Goal: Task Accomplishment & Management: Manage account settings

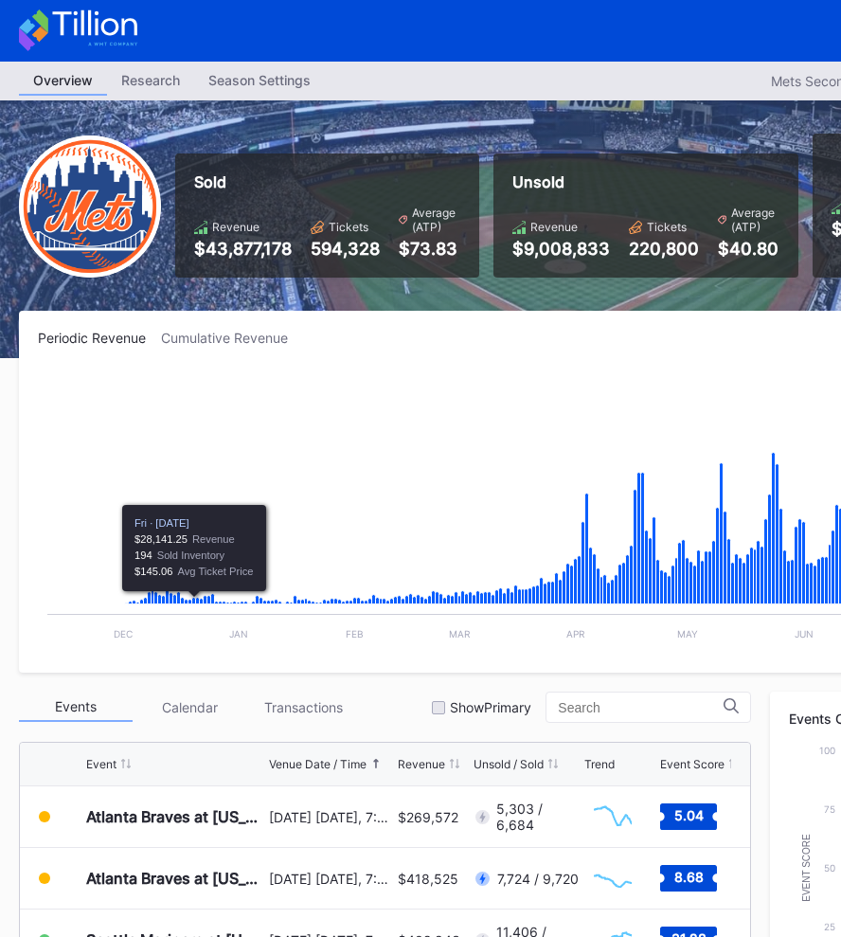
scroll to position [0, 296]
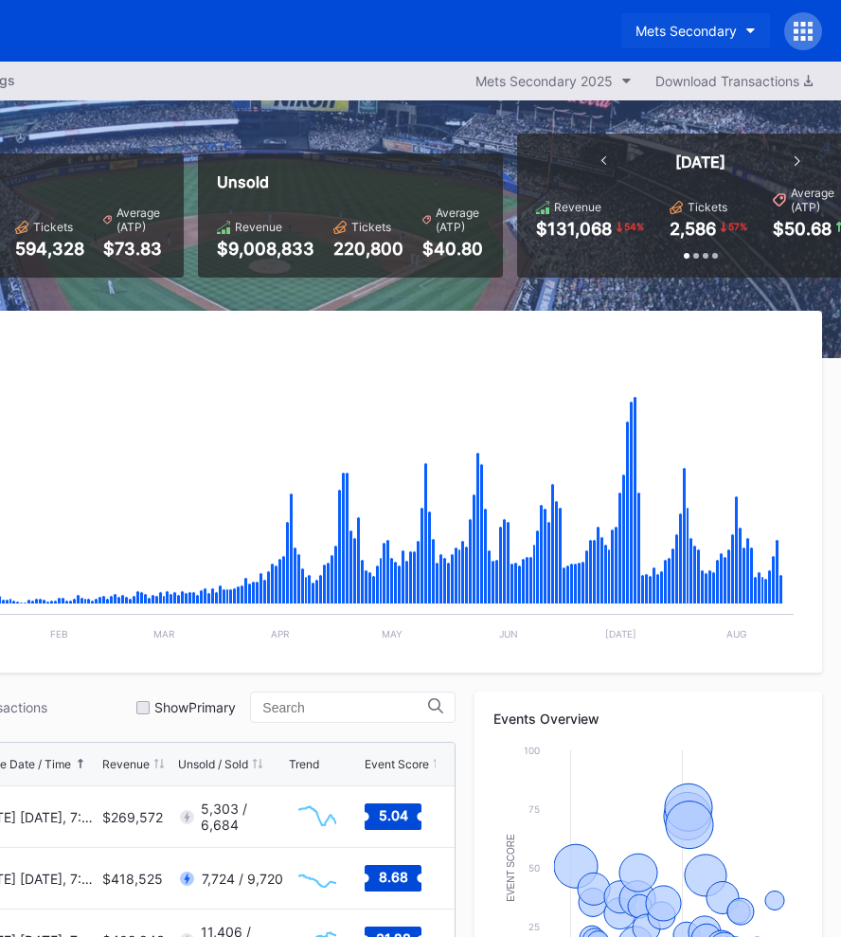
click at [664, 39] on button "Mets Secondary" at bounding box center [695, 30] width 149 height 35
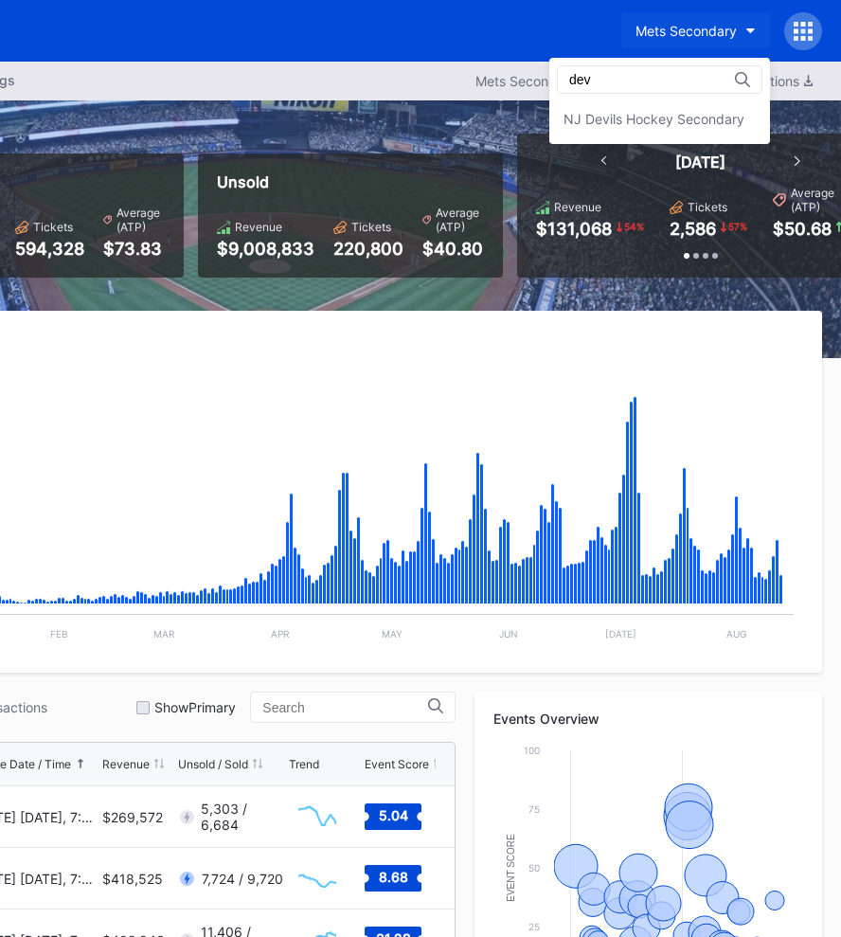
scroll to position [0, 0]
type input "devils"
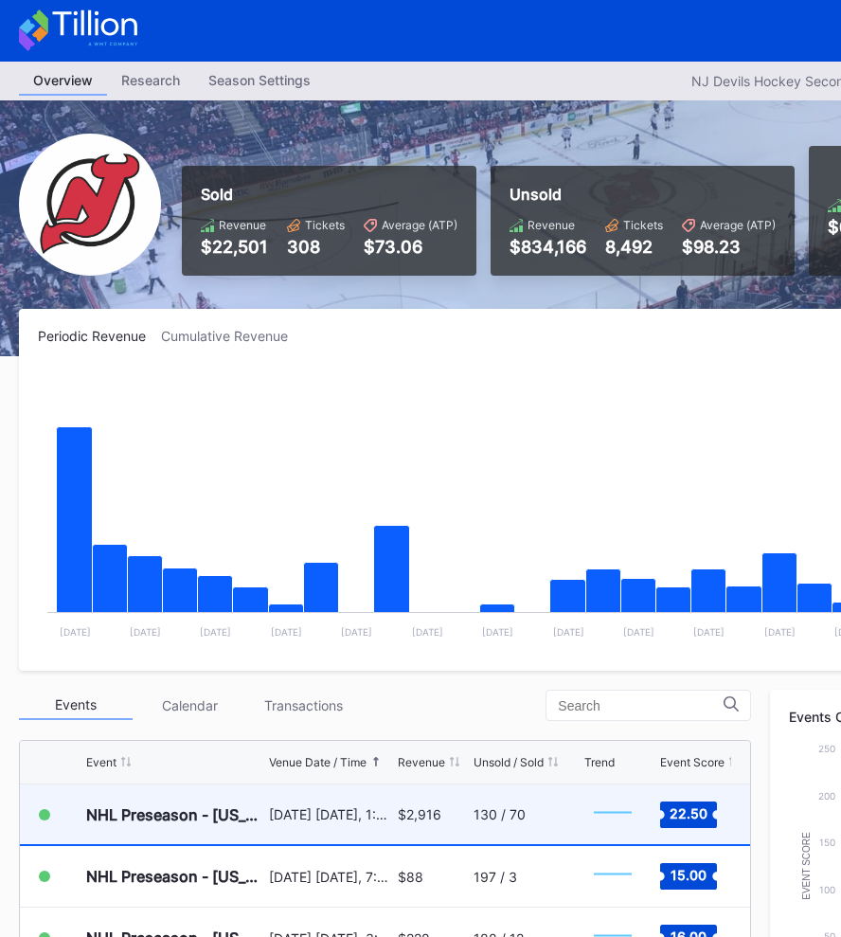
click at [211, 825] on div "NHL Preseason - [US_STATE] Rangers at [US_STATE] Devils" at bounding box center [175, 814] width 178 height 60
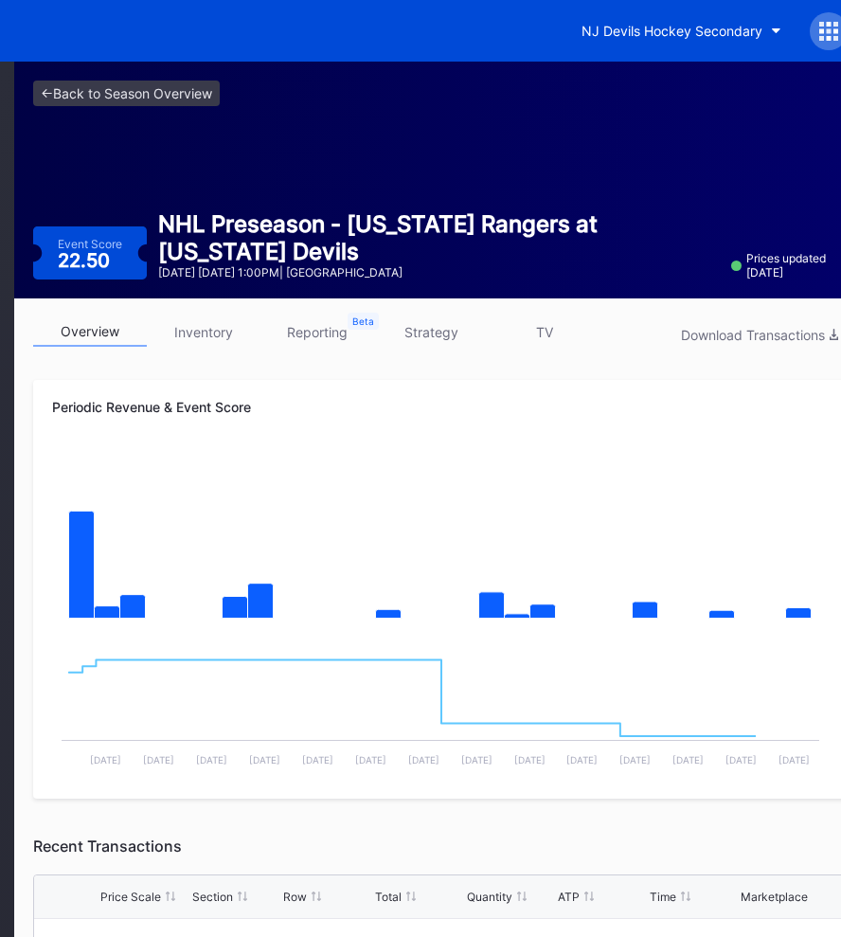
scroll to position [0, 296]
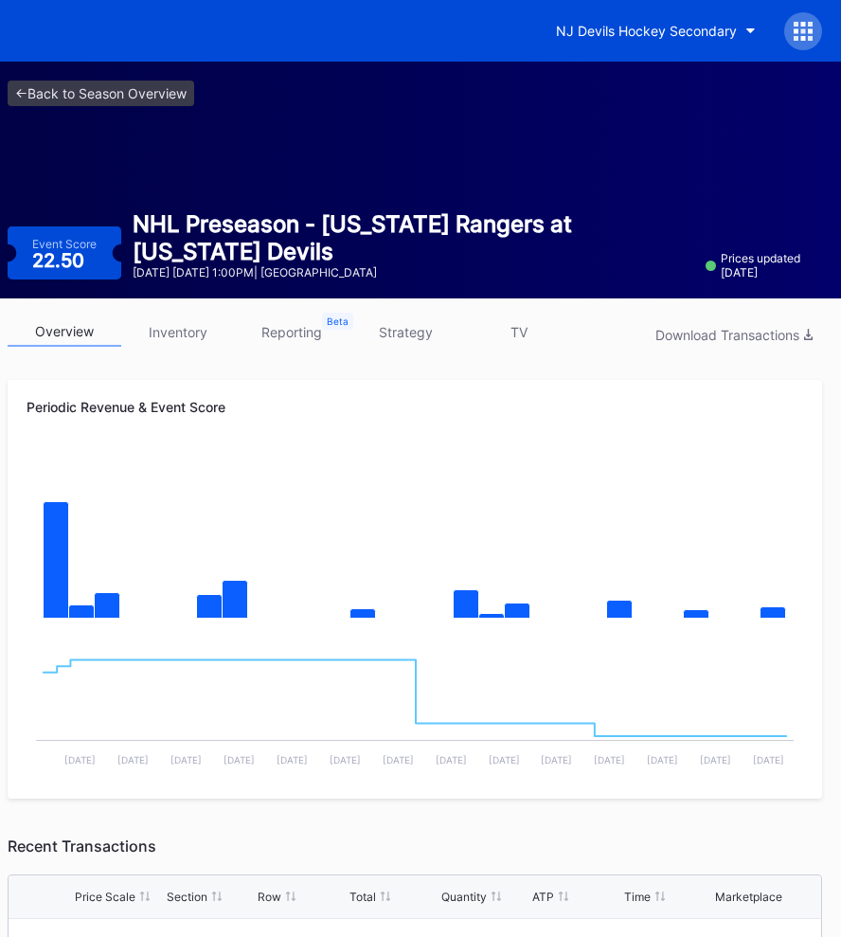
click at [526, 336] on link "TV" at bounding box center [519, 331] width 114 height 29
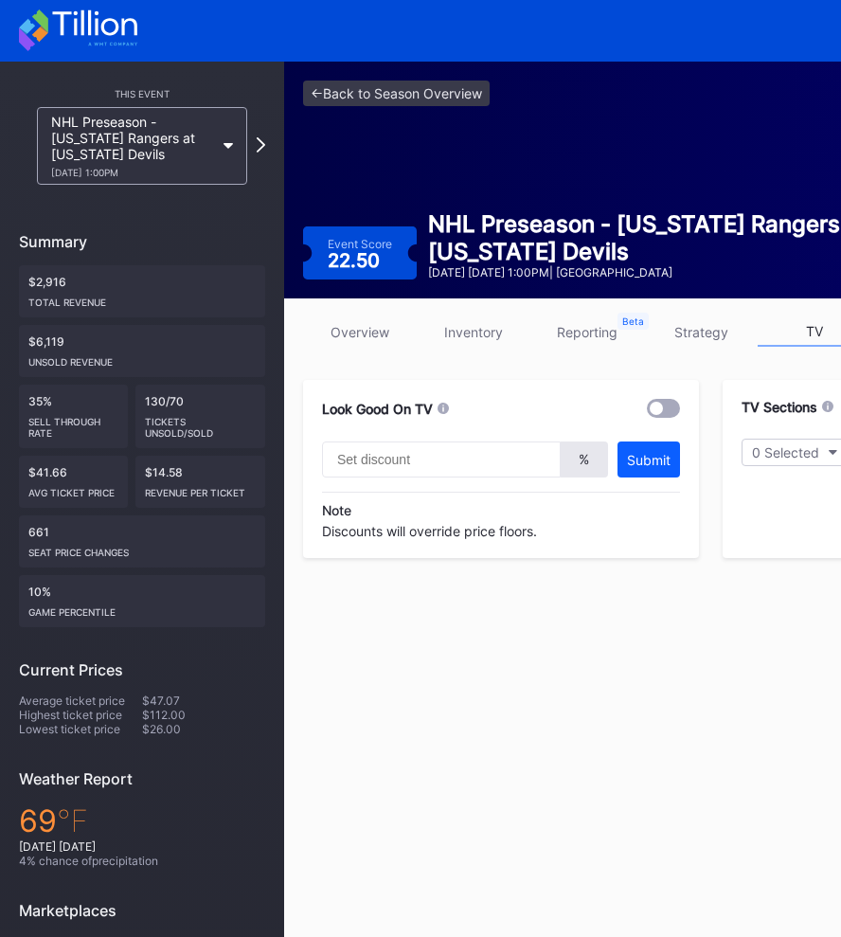
scroll to position [0, 296]
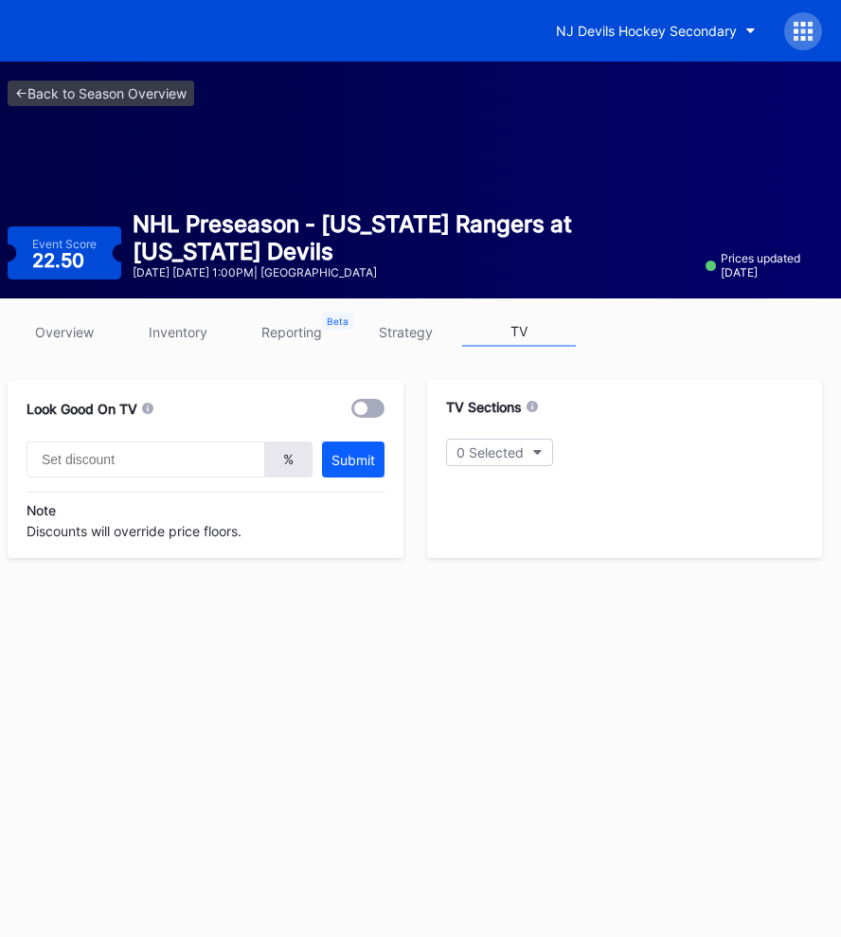
click at [179, 329] on link "inventory" at bounding box center [178, 331] width 114 height 29
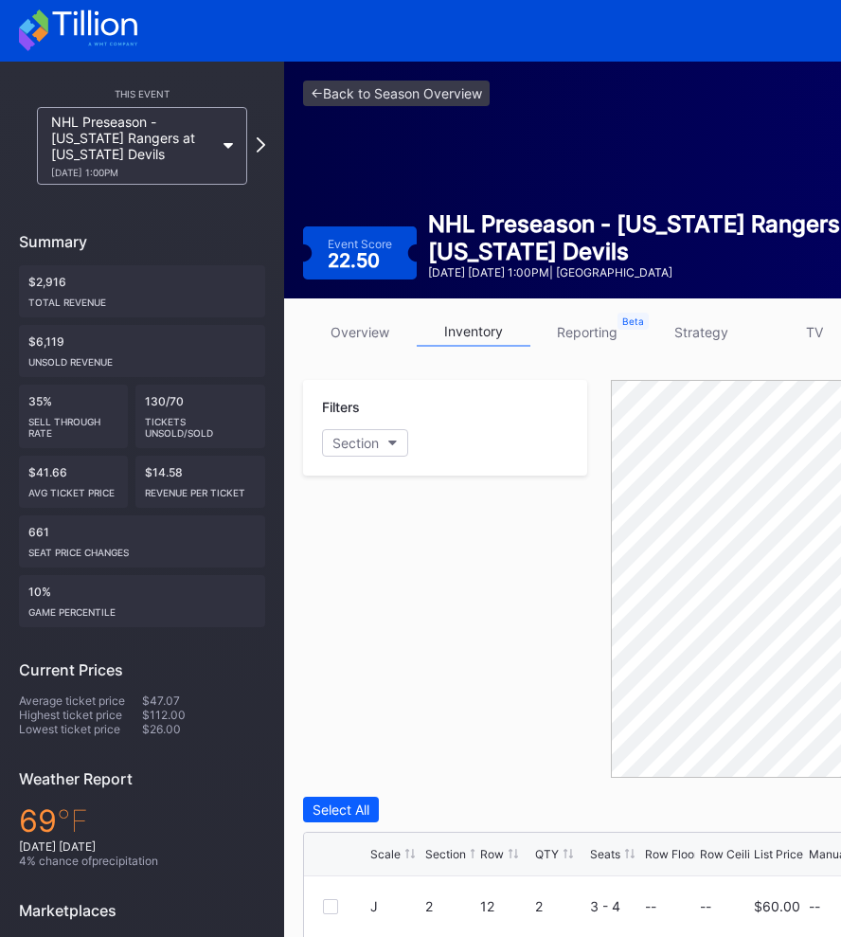
click at [360, 341] on link "overview" at bounding box center [360, 331] width 114 height 29
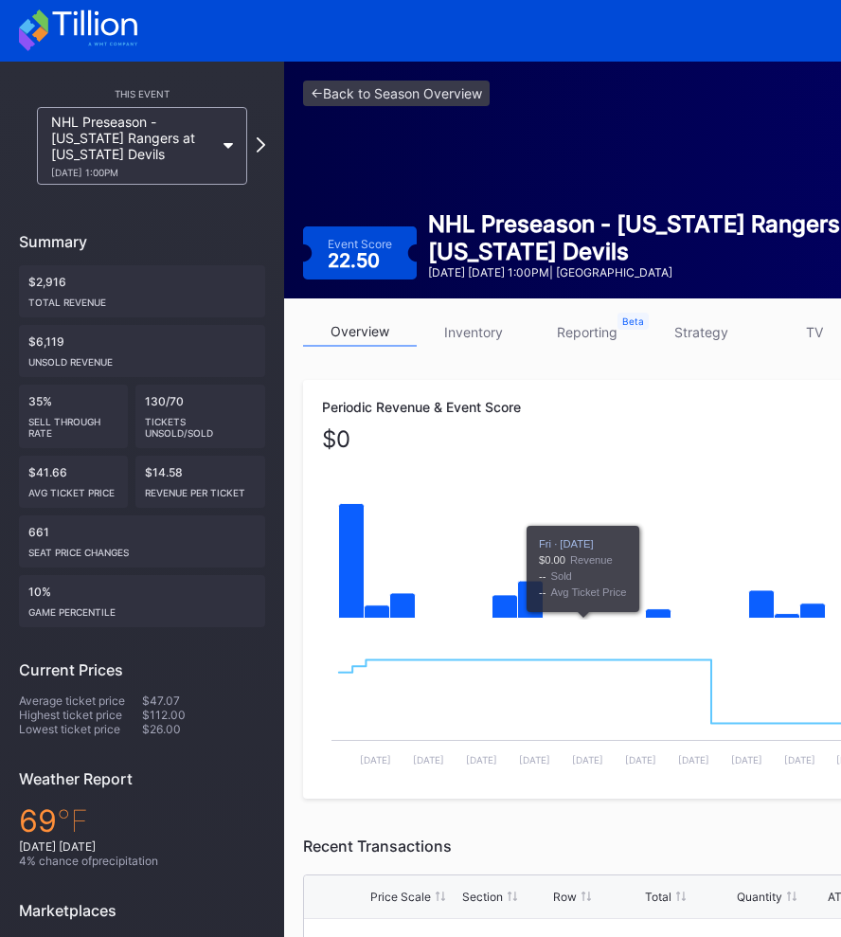
click at [591, 390] on div "Periodic Revenue & Event Score $ 0 Created with Highcharts 11.2.0 Chart title C…" at bounding box center [710, 589] width 815 height 419
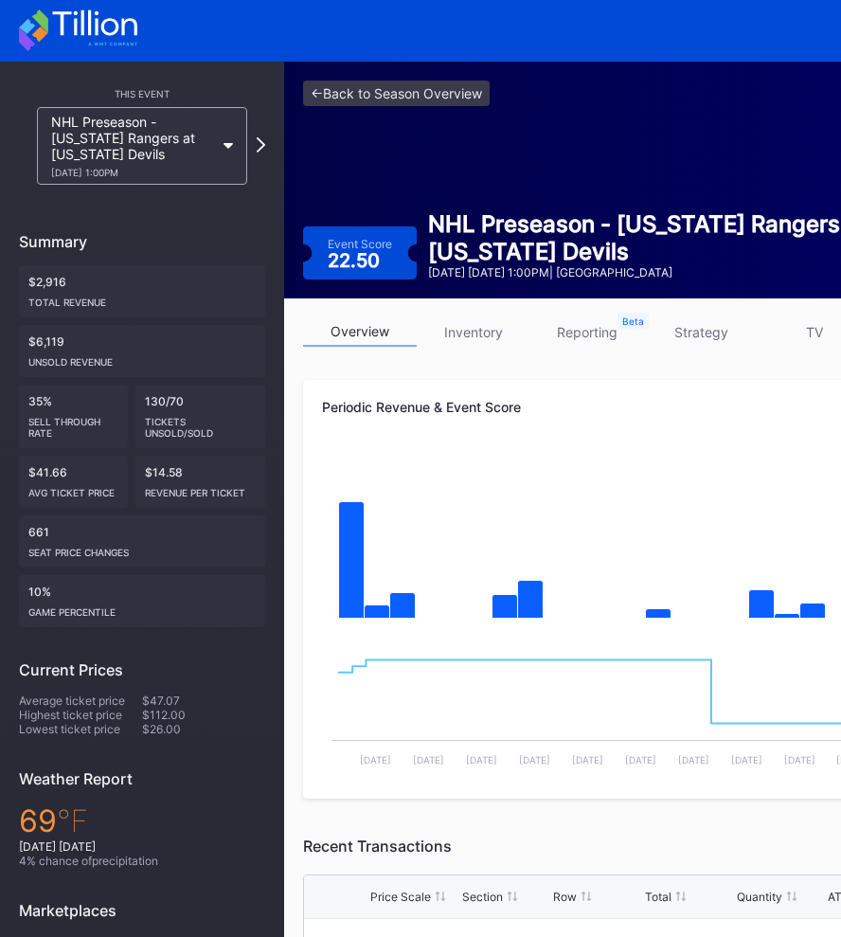
click at [694, 329] on link "strategy" at bounding box center [701, 331] width 114 height 29
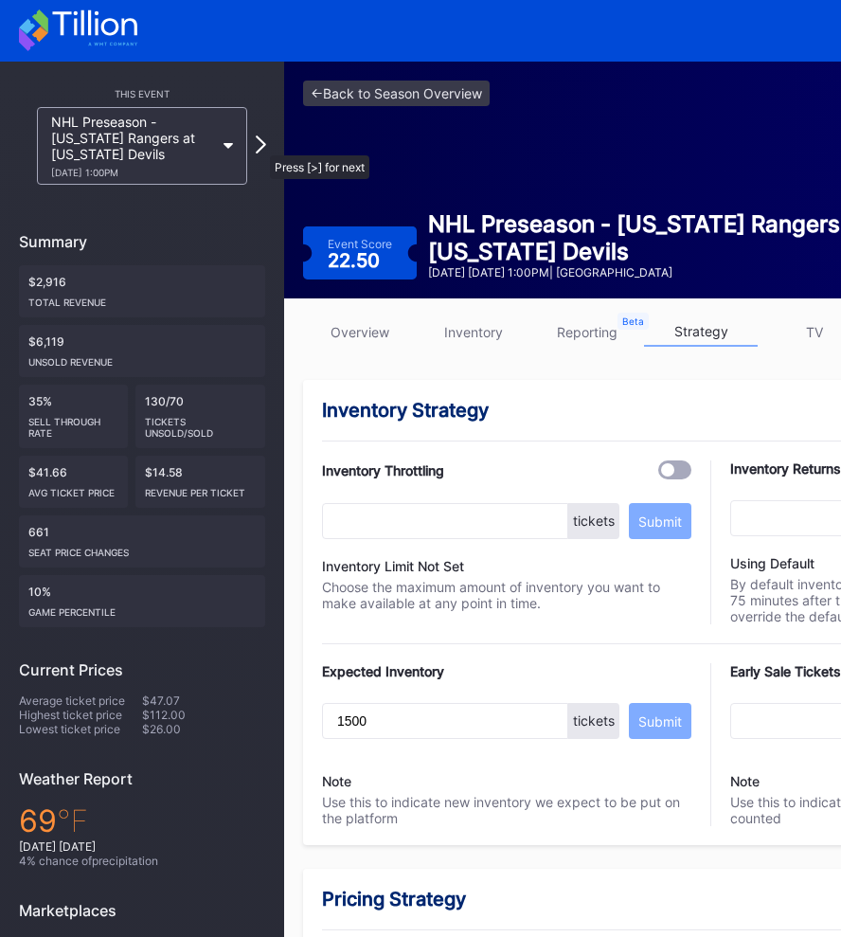
click at [260, 146] on icon at bounding box center [261, 144] width 10 height 18
click at [339, 96] on link "<- Back to Season Overview" at bounding box center [396, 94] width 187 height 26
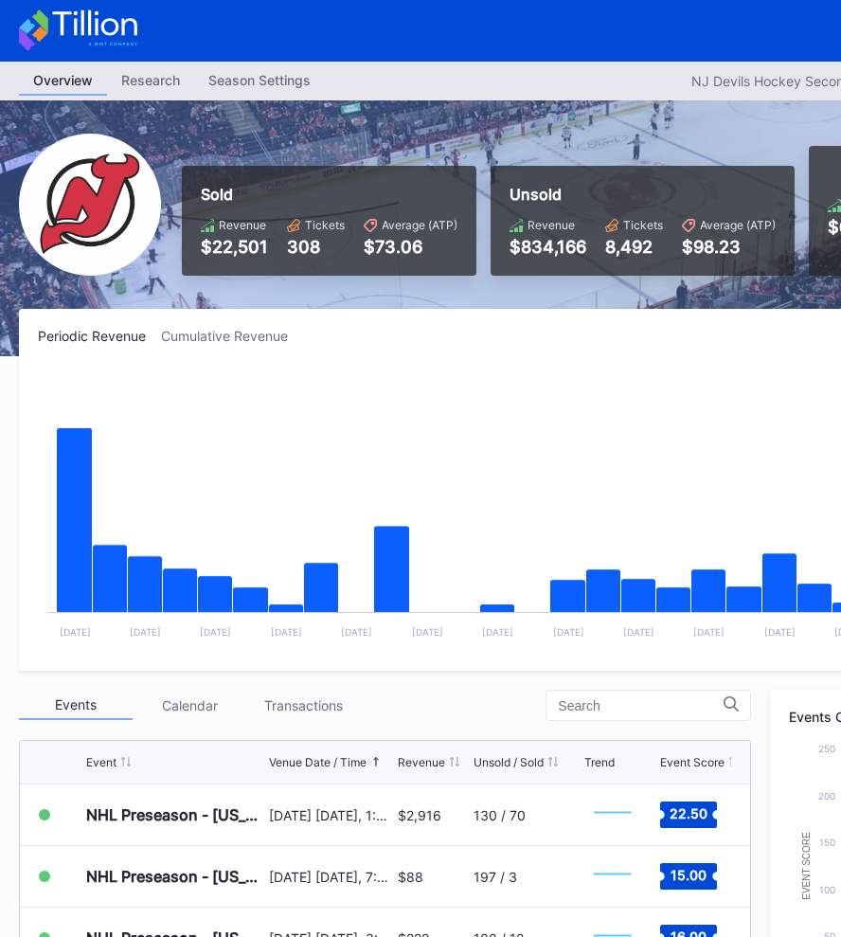
click at [298, 91] on div "Season Settings" at bounding box center [259, 79] width 131 height 27
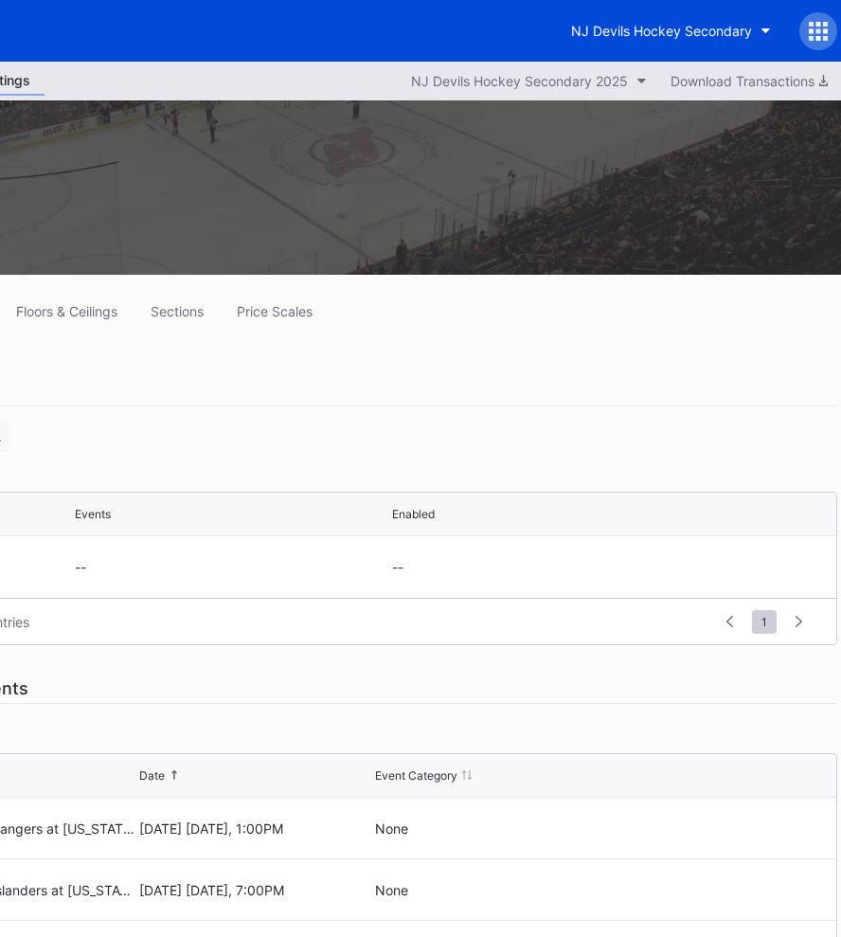
scroll to position [0, 296]
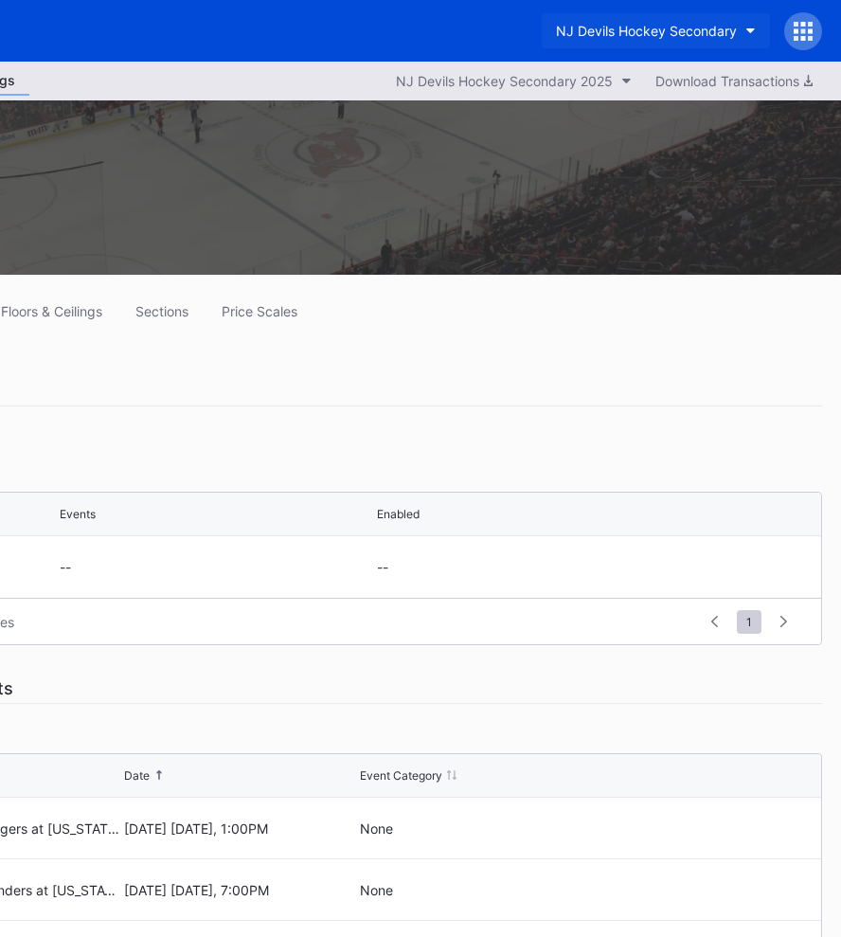
click at [661, 42] on button "NJ Devils Hockey Secondary" at bounding box center [656, 30] width 228 height 35
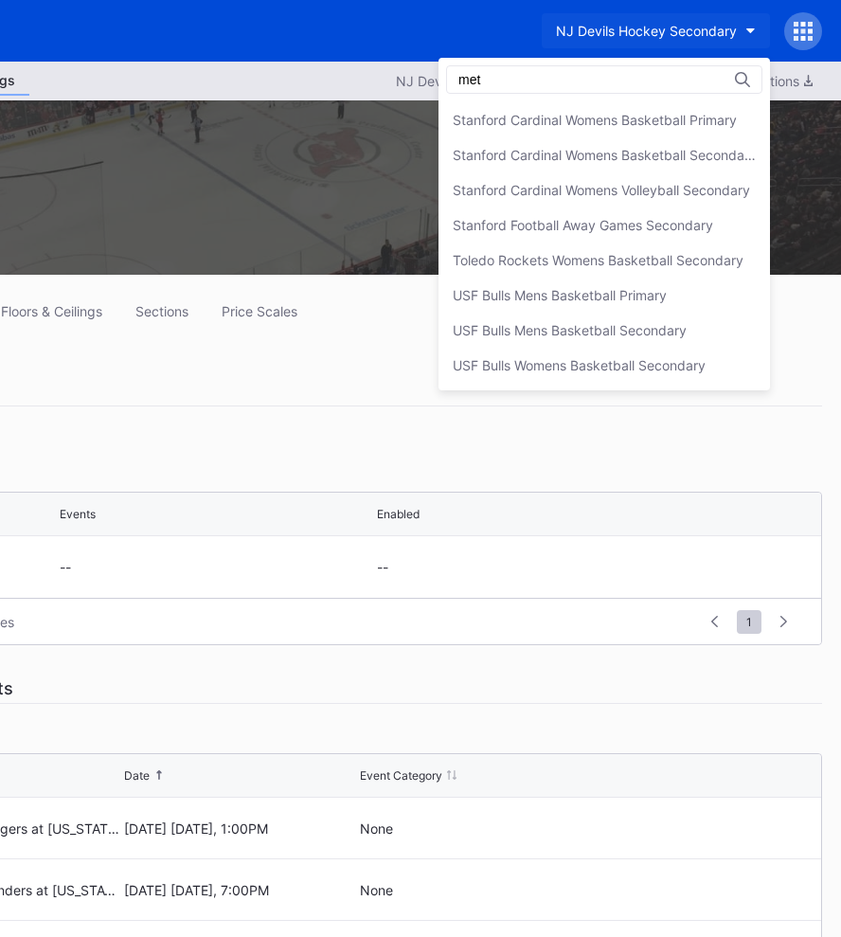
scroll to position [0, 0]
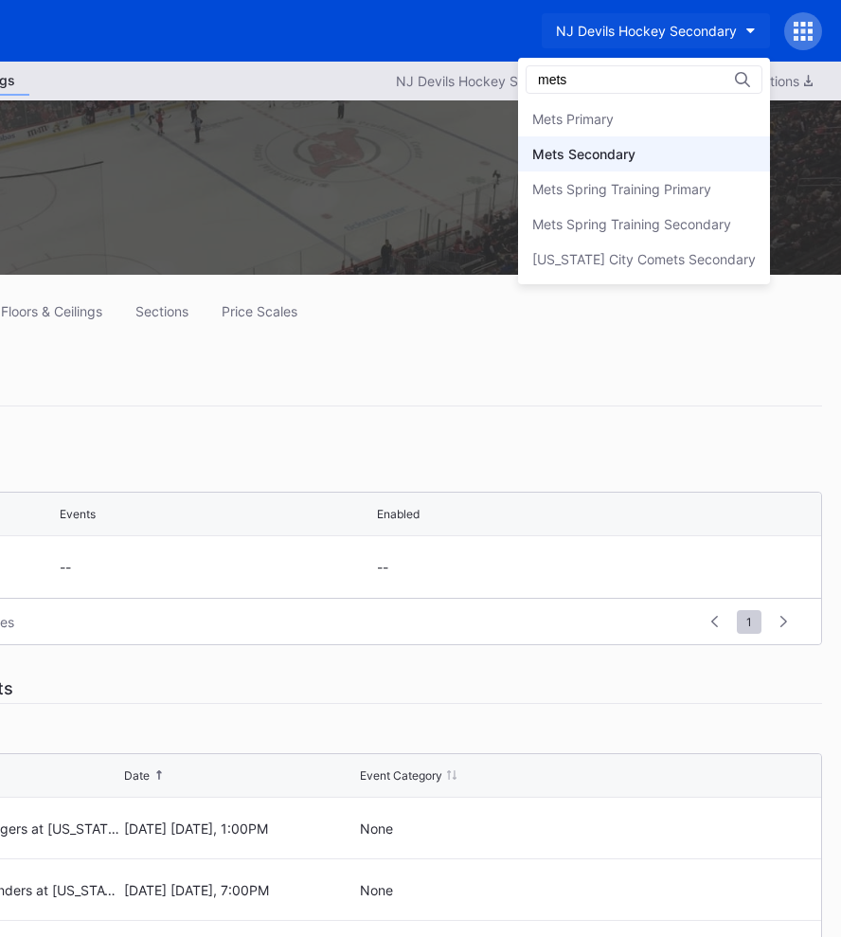
type input "mets"
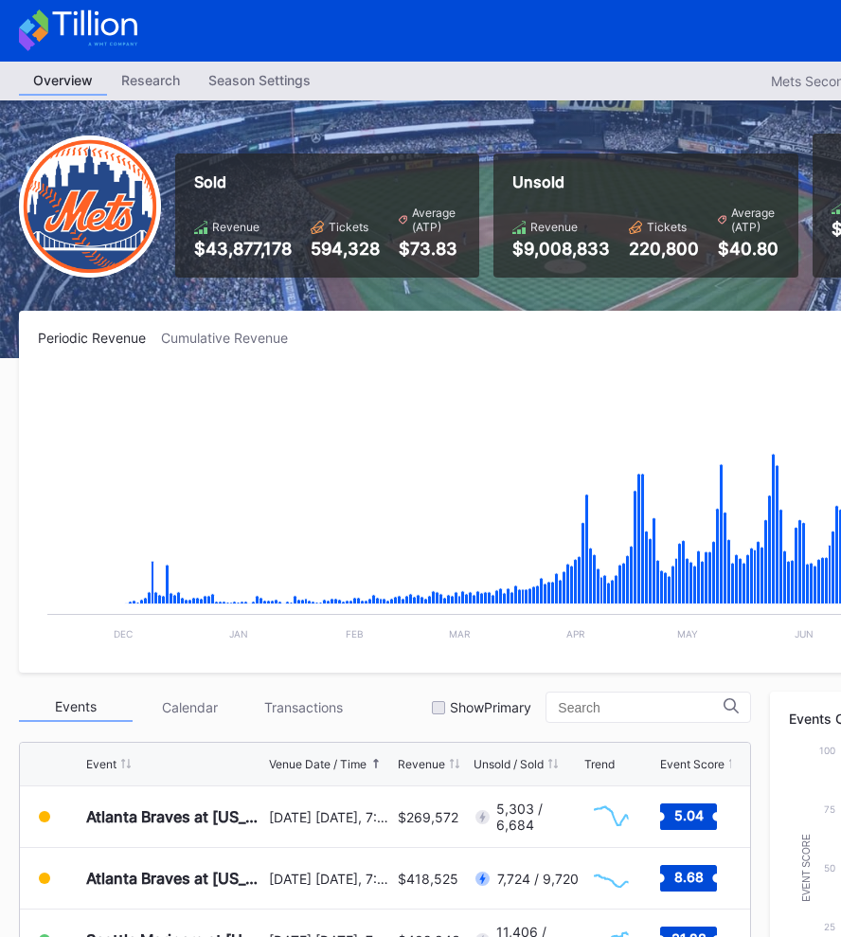
scroll to position [0, 296]
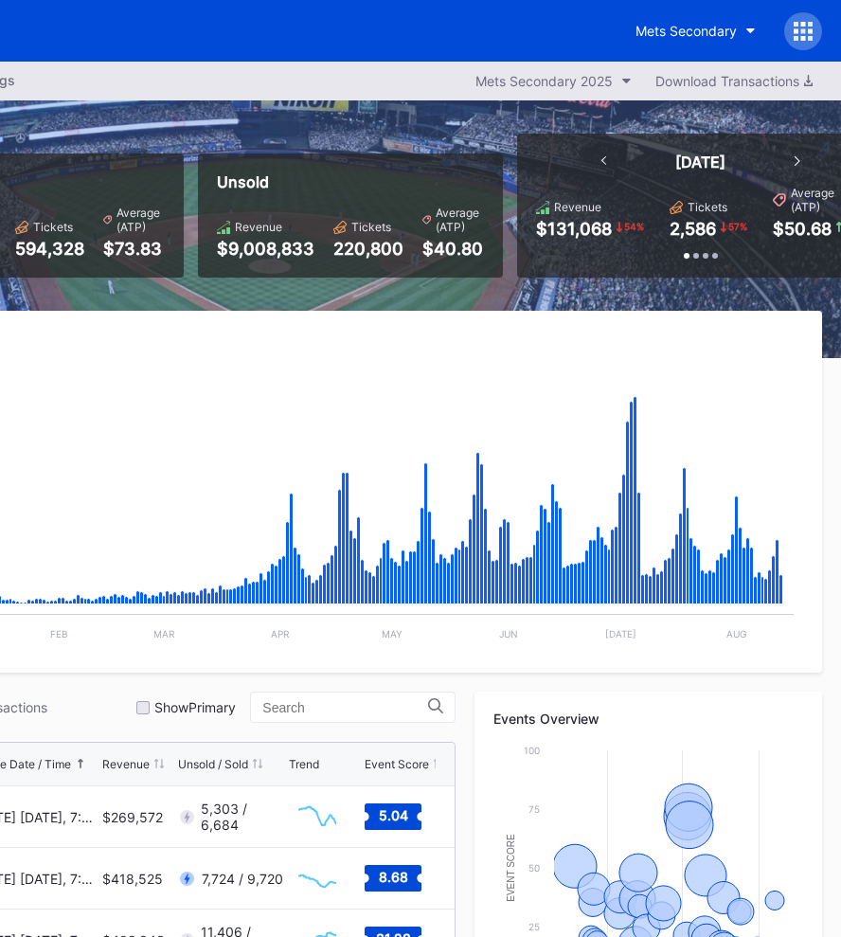
click at [801, 30] on icon at bounding box center [803, 30] width 5 height 5
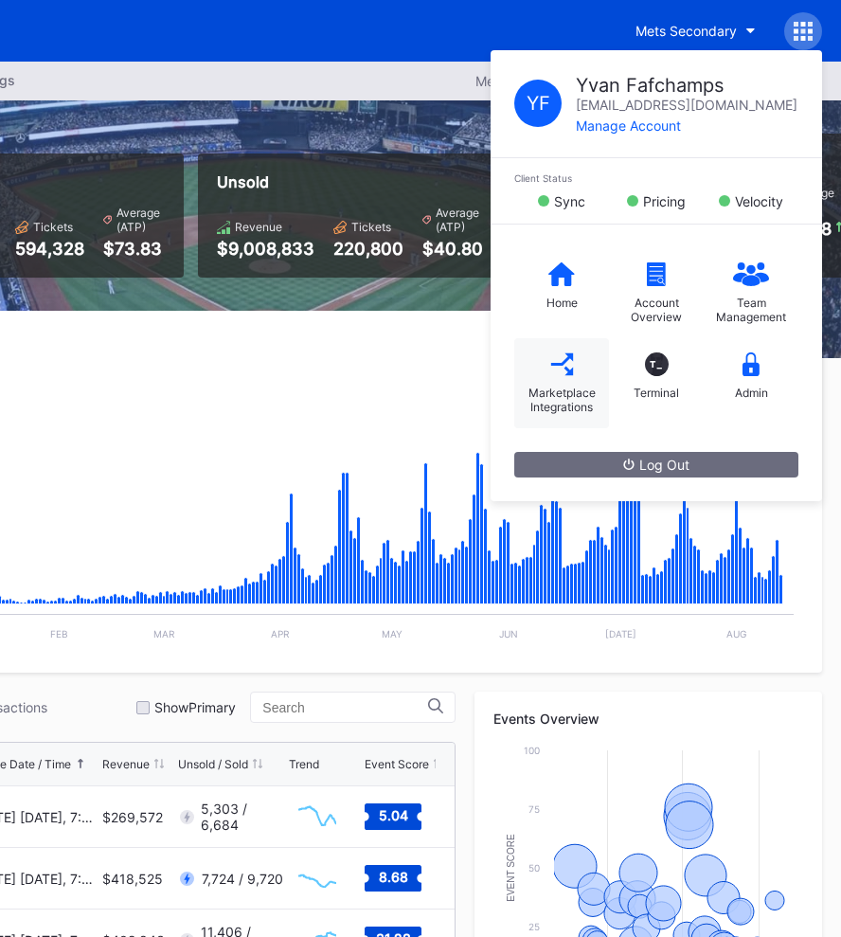
click at [563, 378] on div "Marketplace Integrations" at bounding box center [561, 383] width 95 height 90
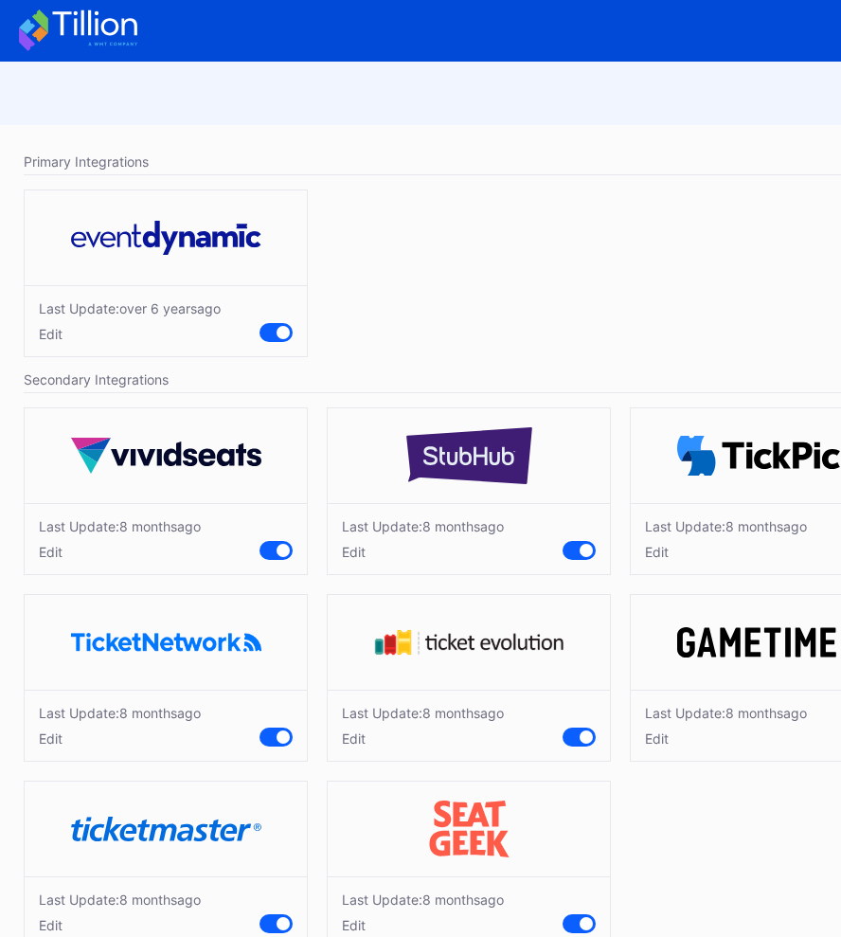
scroll to position [45, 0]
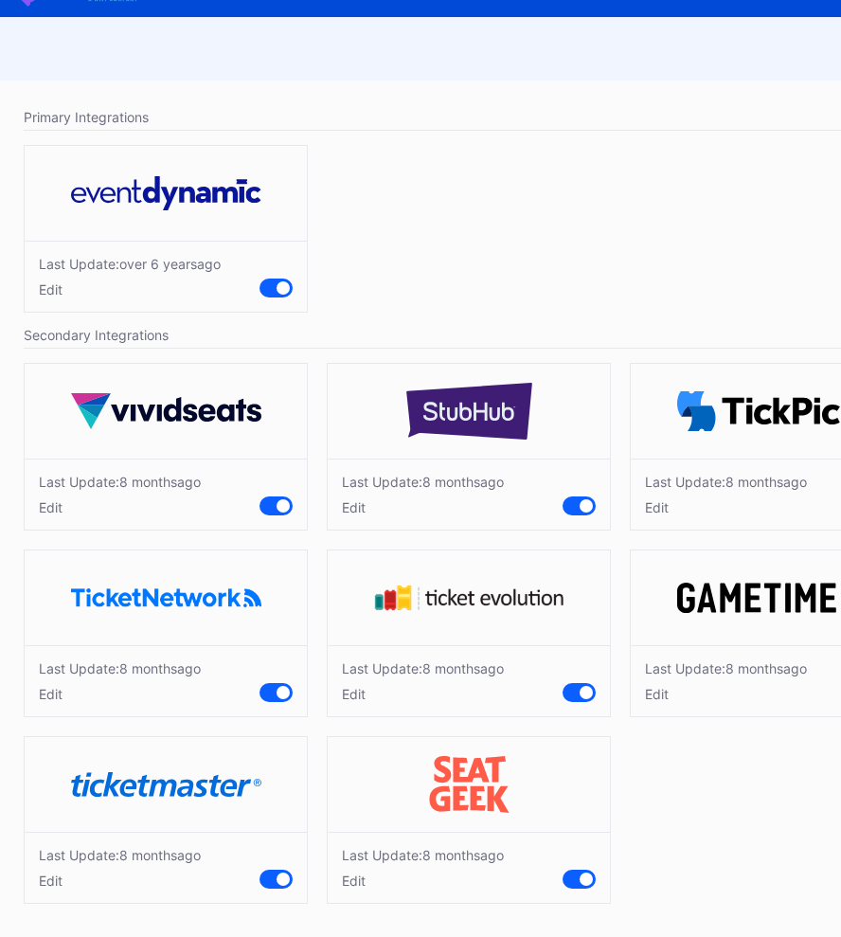
click at [47, 889] on div "Last Update: [DATE] Edit" at bounding box center [166, 867] width 282 height 71
click at [48, 885] on div "Edit" at bounding box center [120, 880] width 162 height 16
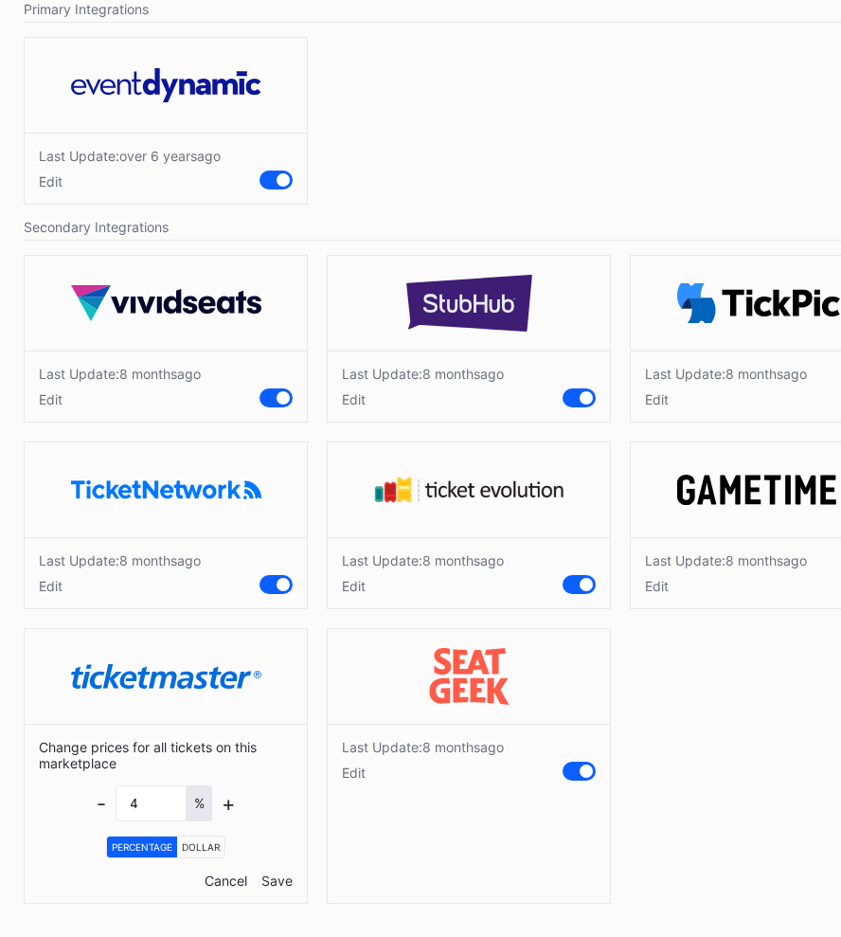
click at [215, 880] on div "Cancel" at bounding box center [226, 880] width 43 height 16
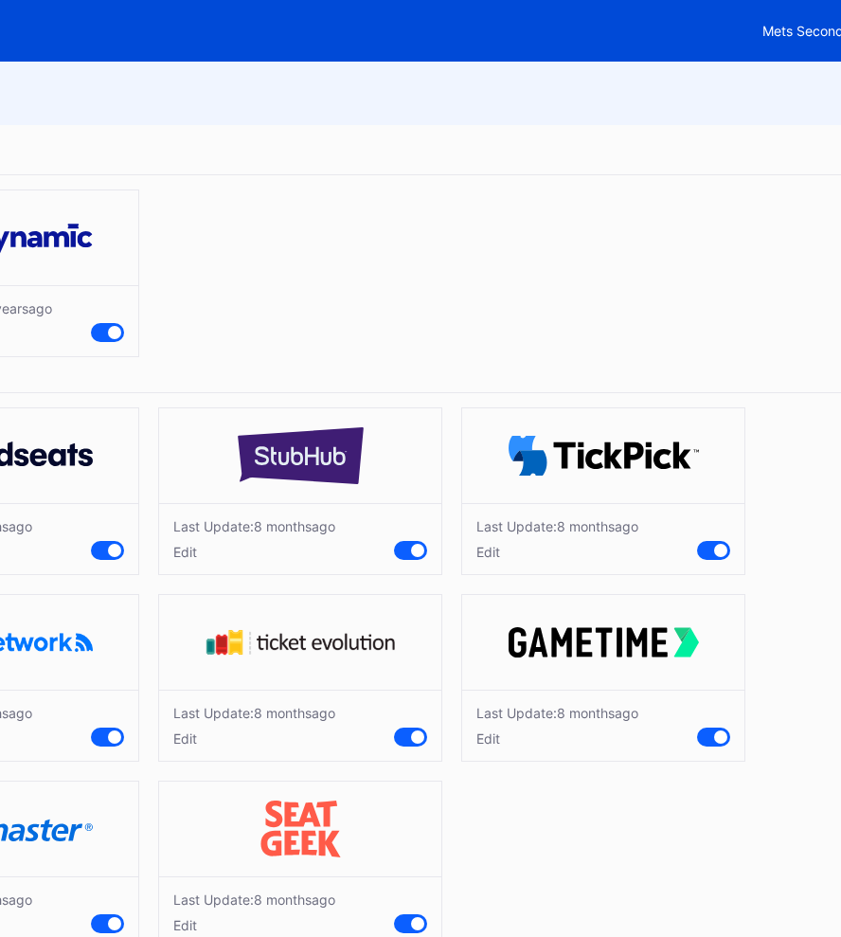
scroll to position [0, 296]
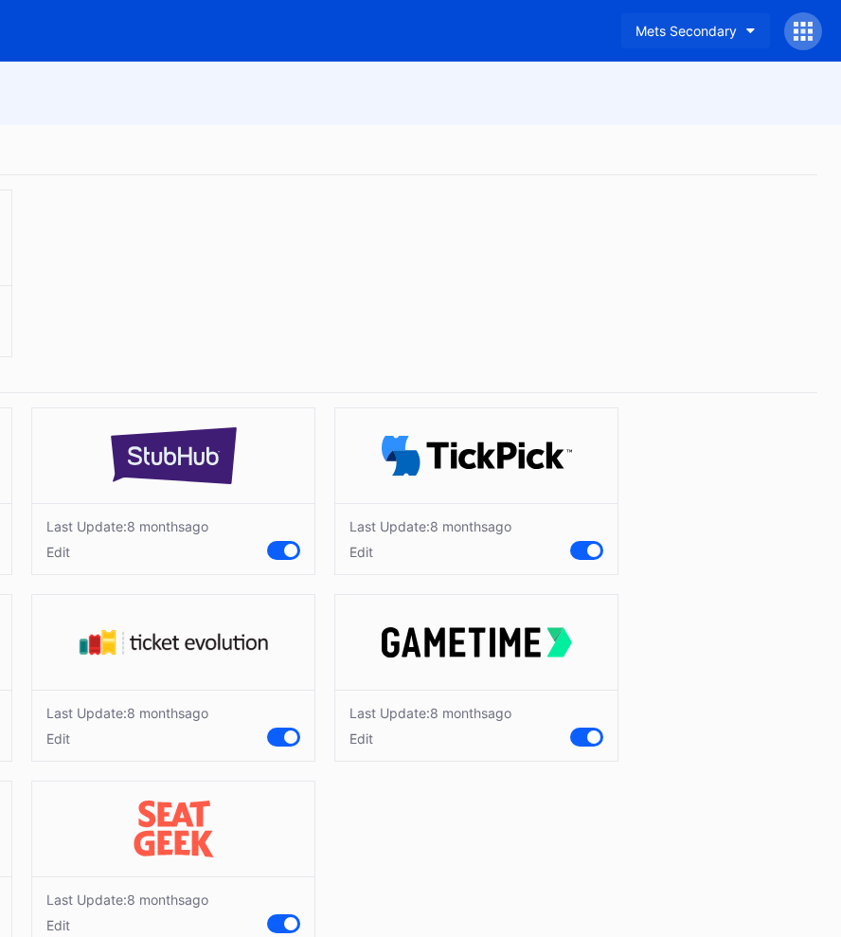
click at [676, 25] on div "Mets Secondary" at bounding box center [686, 31] width 101 height 16
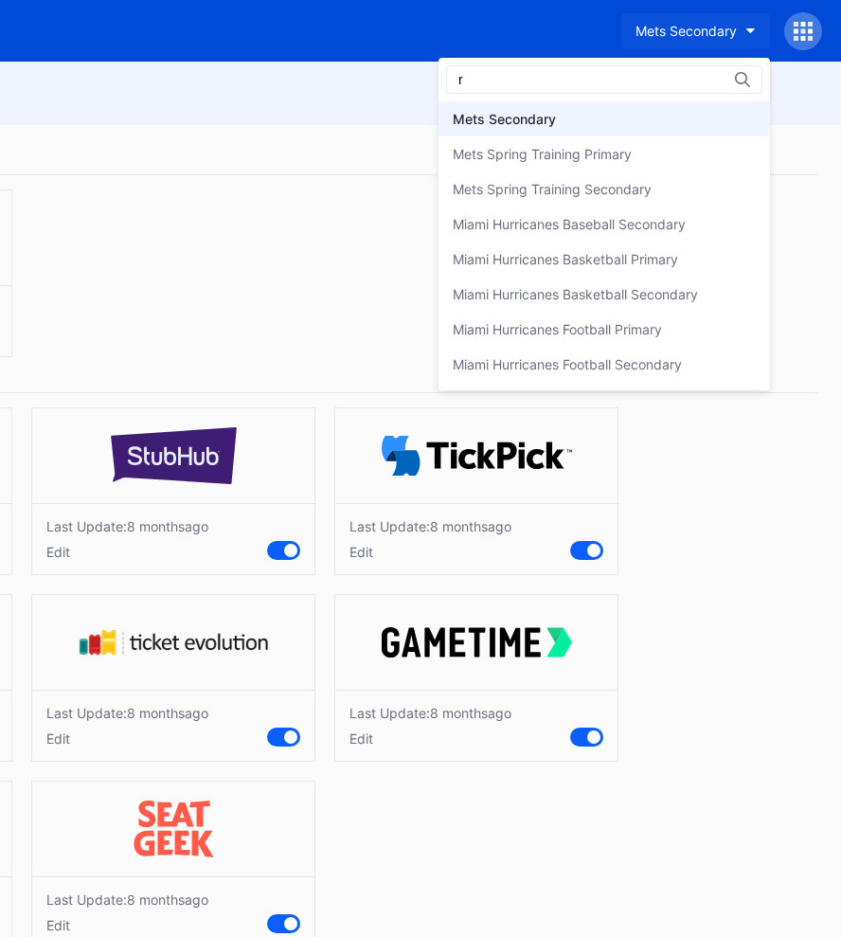
scroll to position [0, 0]
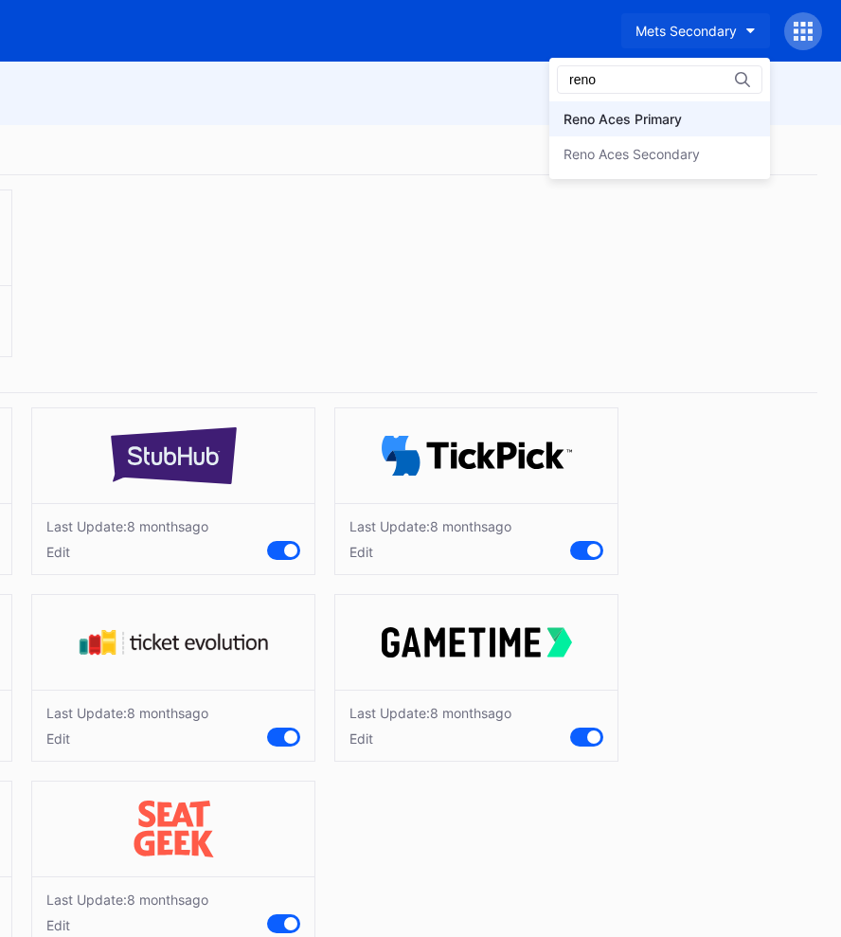
type input "reno"
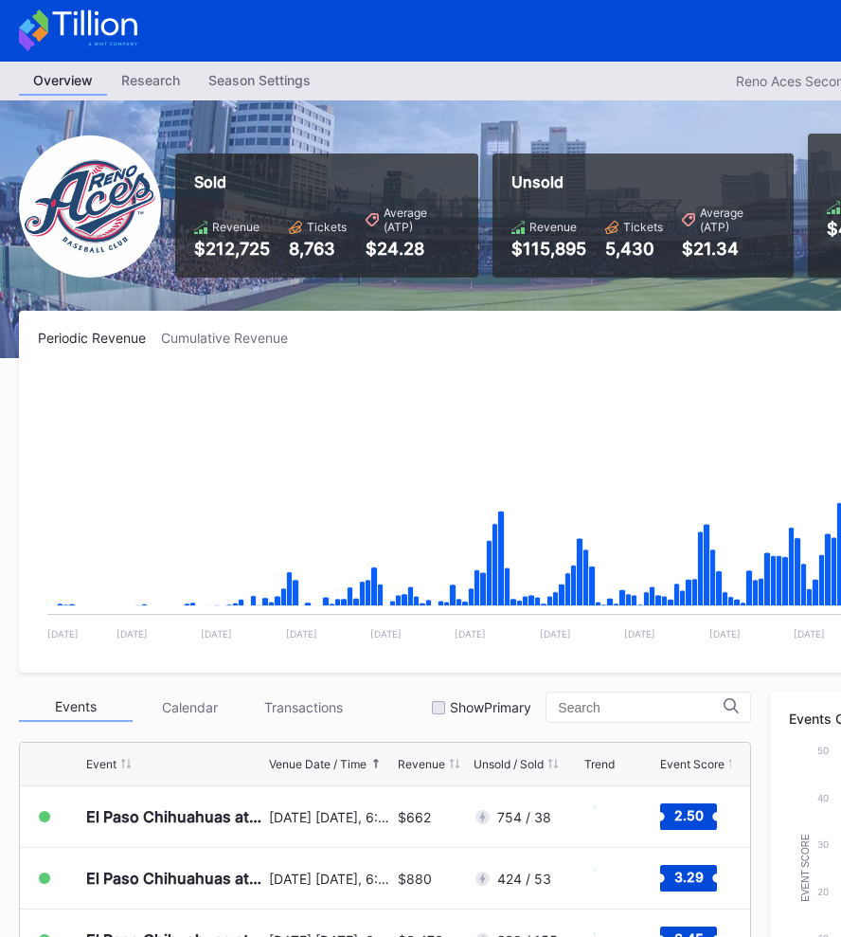
scroll to position [0, 296]
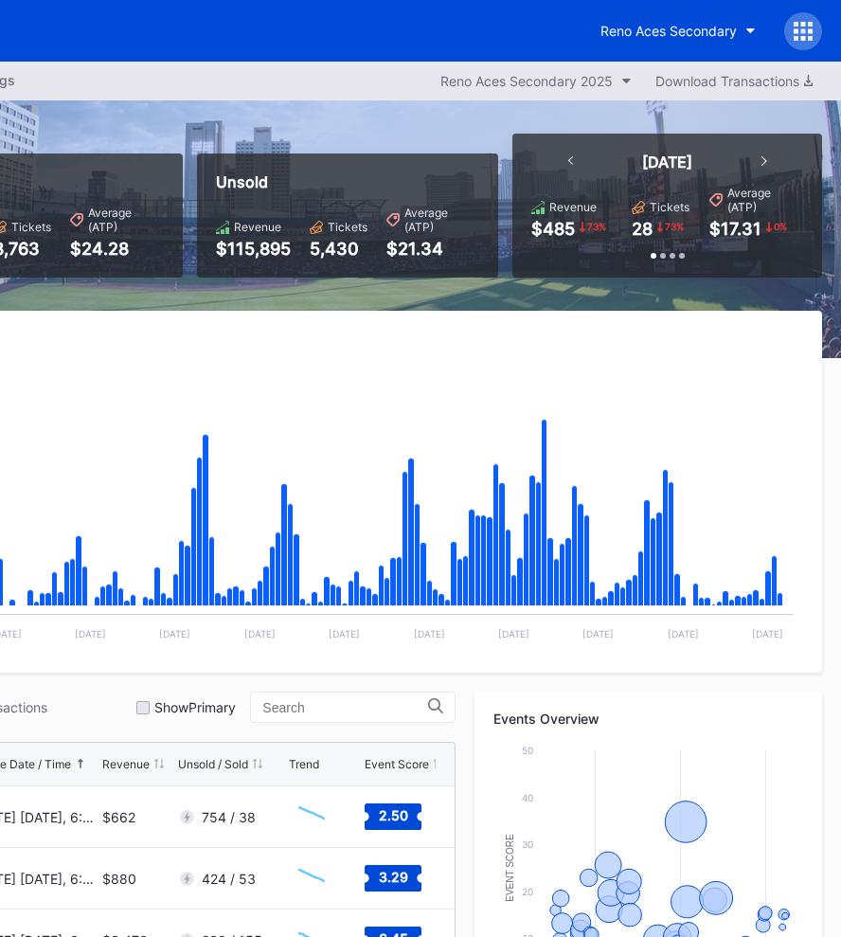
click at [800, 33] on icon at bounding box center [803, 31] width 19 height 19
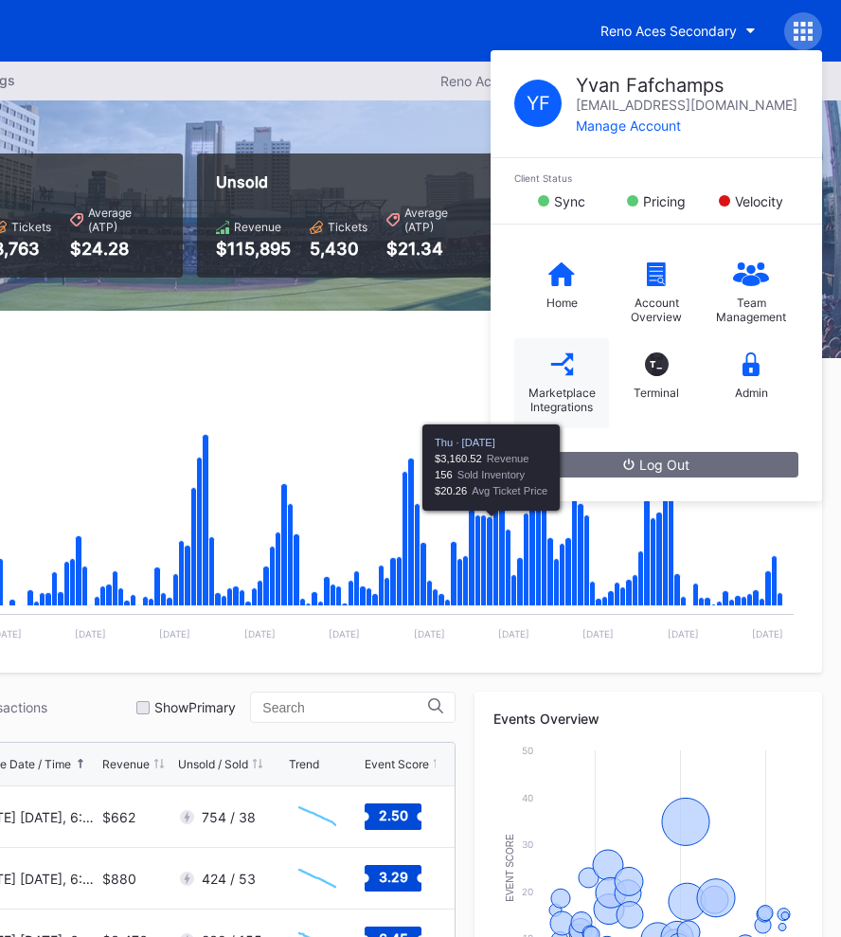
click at [541, 411] on div "Marketplace Integrations" at bounding box center [562, 400] width 76 height 28
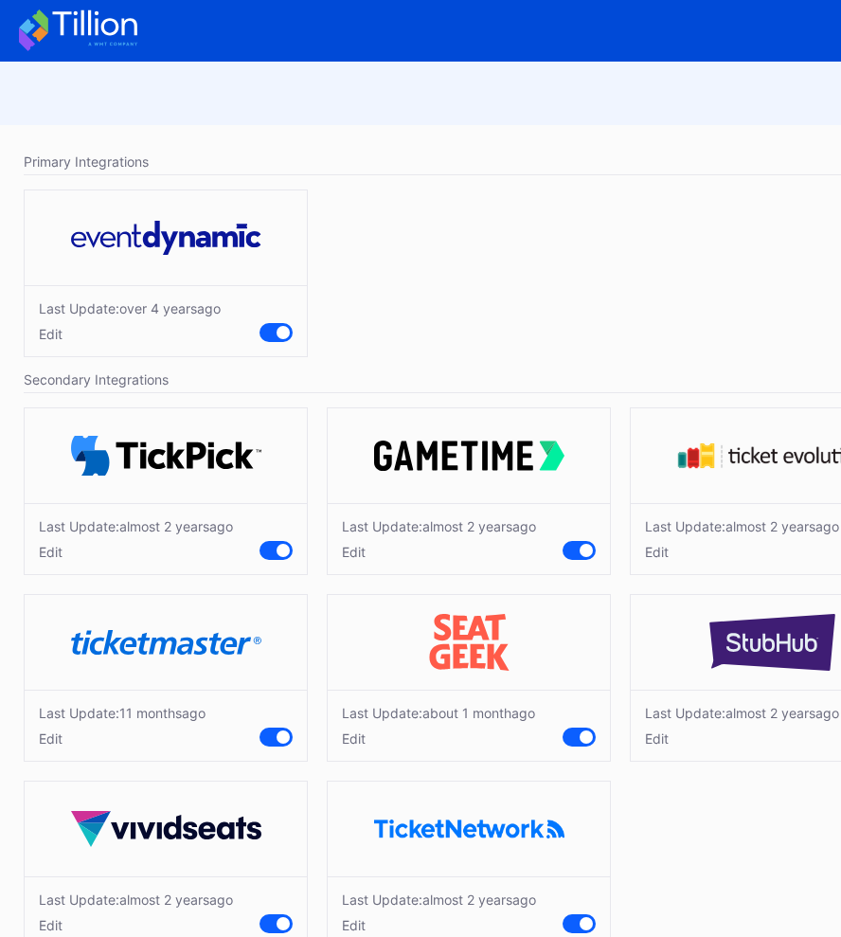
scroll to position [45, 0]
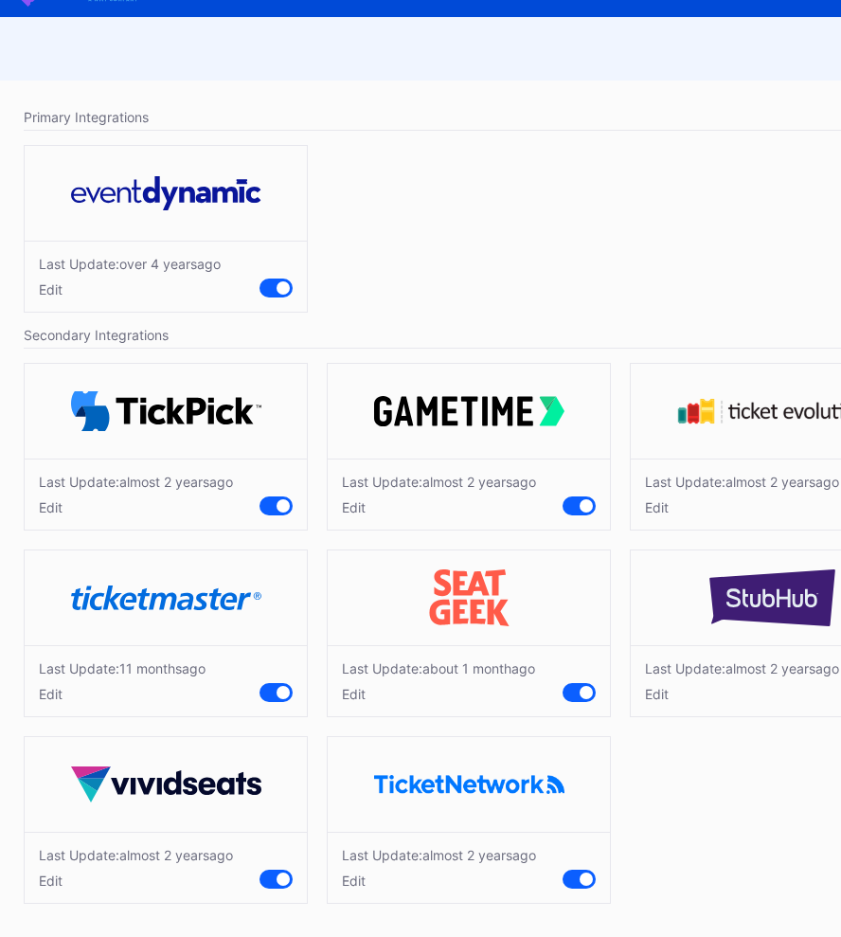
click at [43, 697] on div "Edit" at bounding box center [122, 694] width 167 height 16
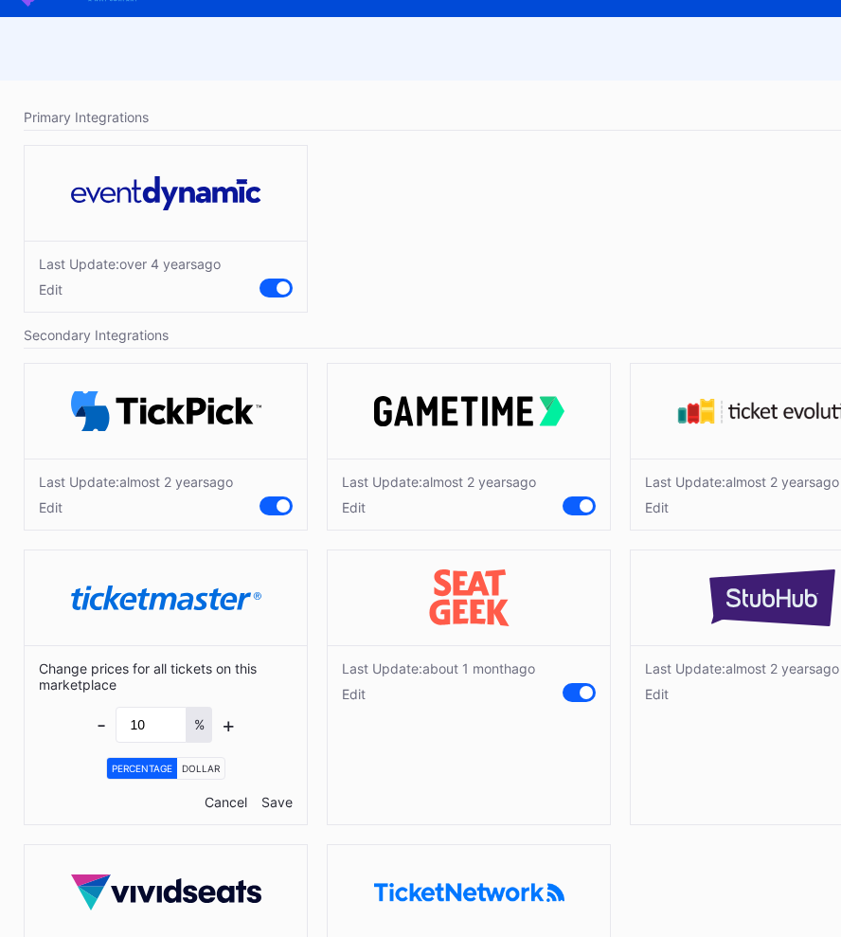
click at [222, 801] on div "Cancel" at bounding box center [226, 802] width 43 height 16
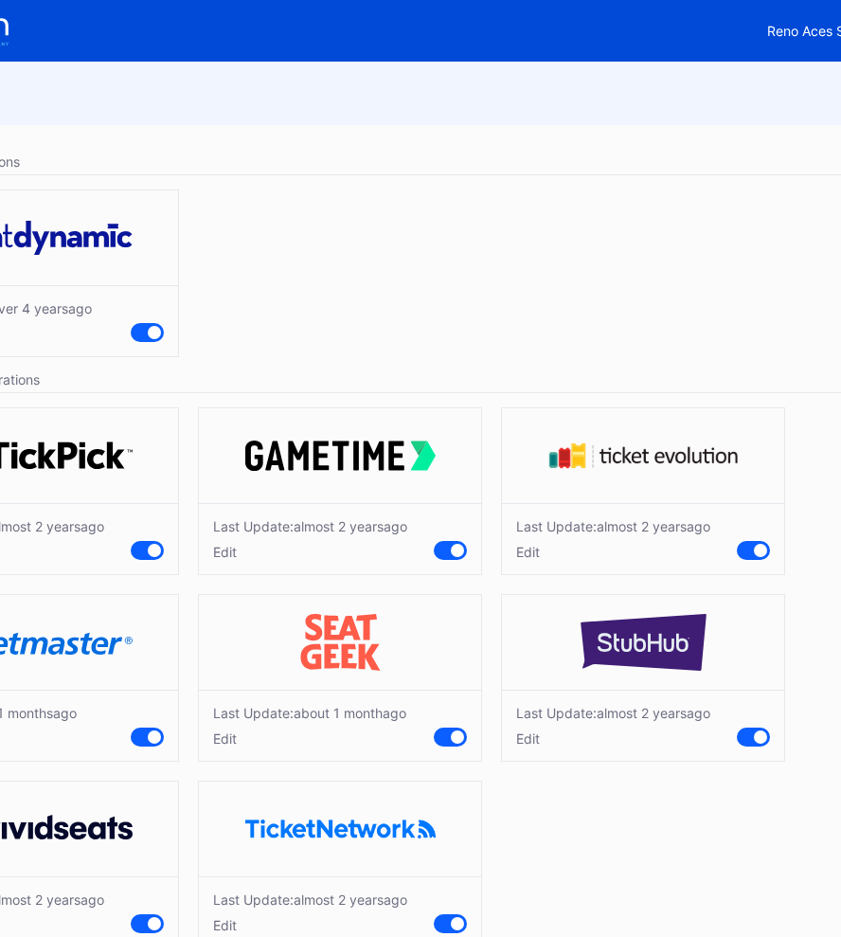
scroll to position [0, 296]
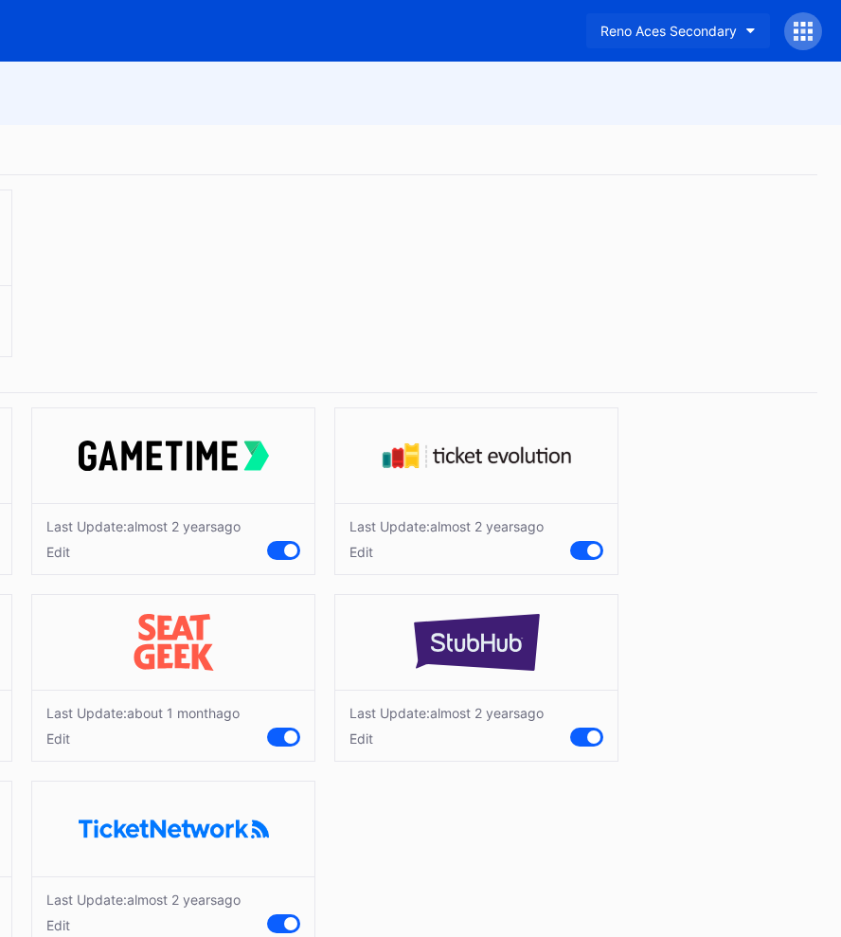
click at [650, 30] on div "Reno Aces Secondary" at bounding box center [669, 31] width 136 height 16
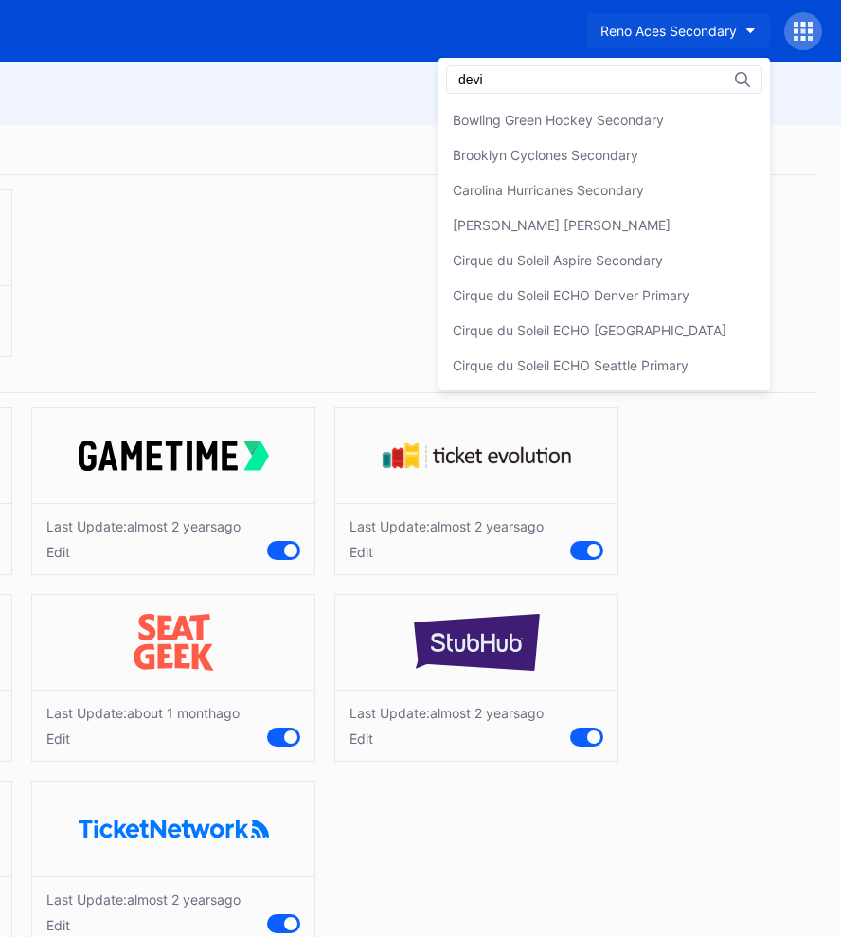
scroll to position [0, 0]
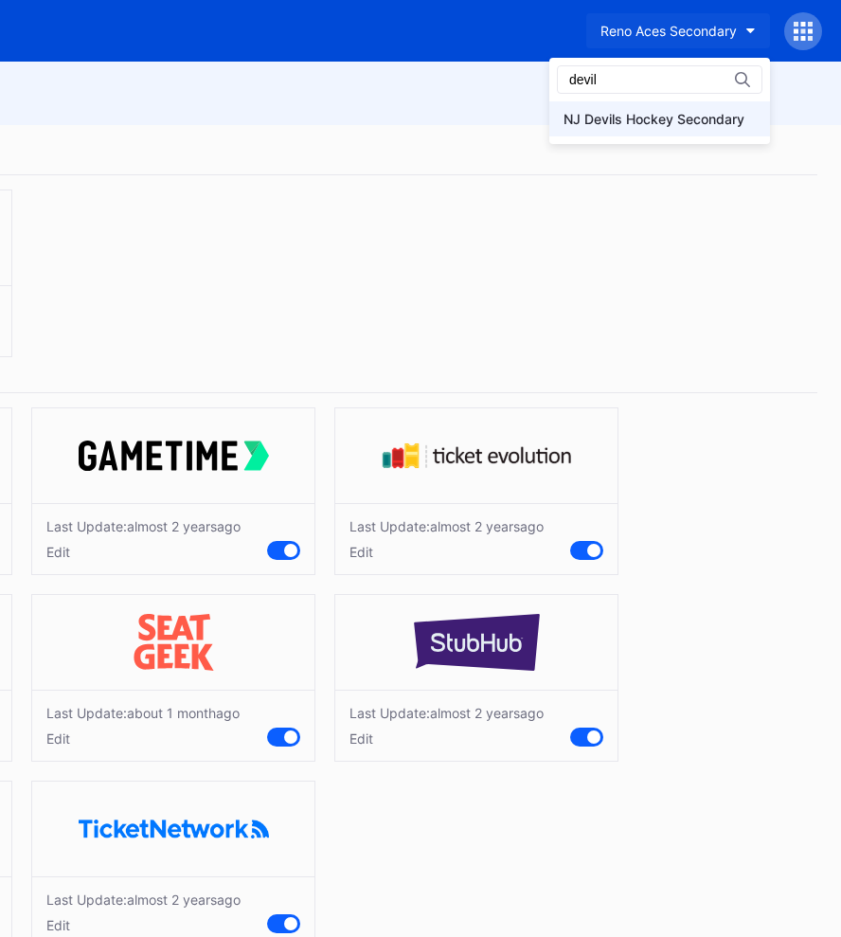
type input "devil"
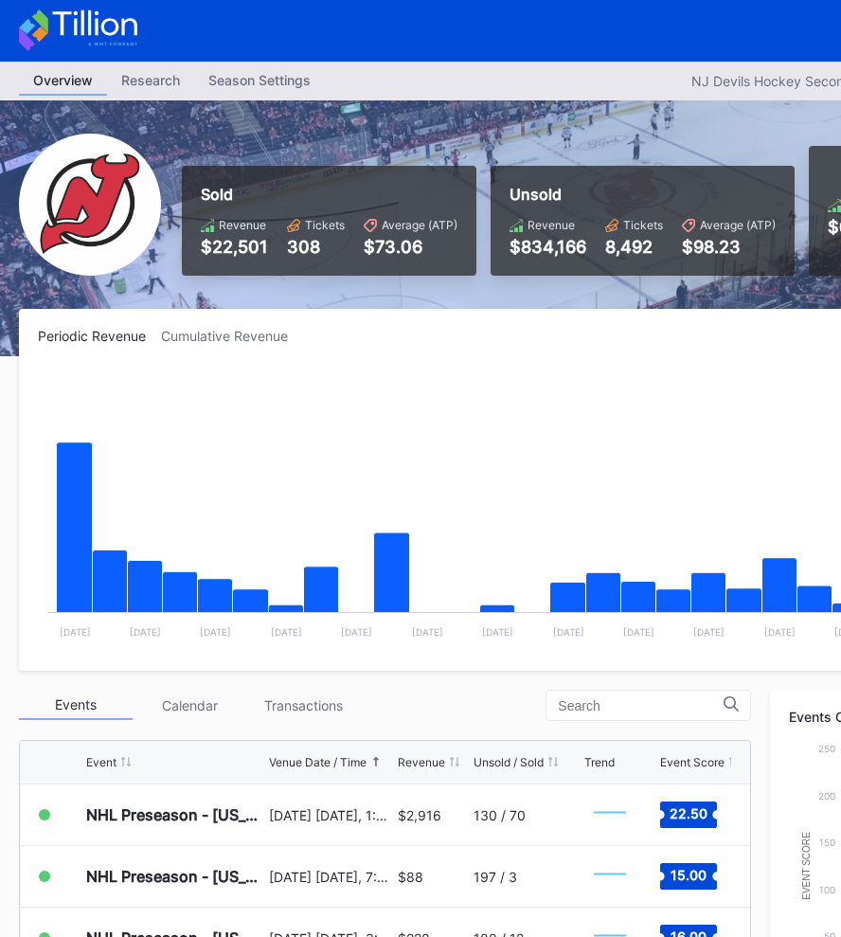
scroll to position [0, 296]
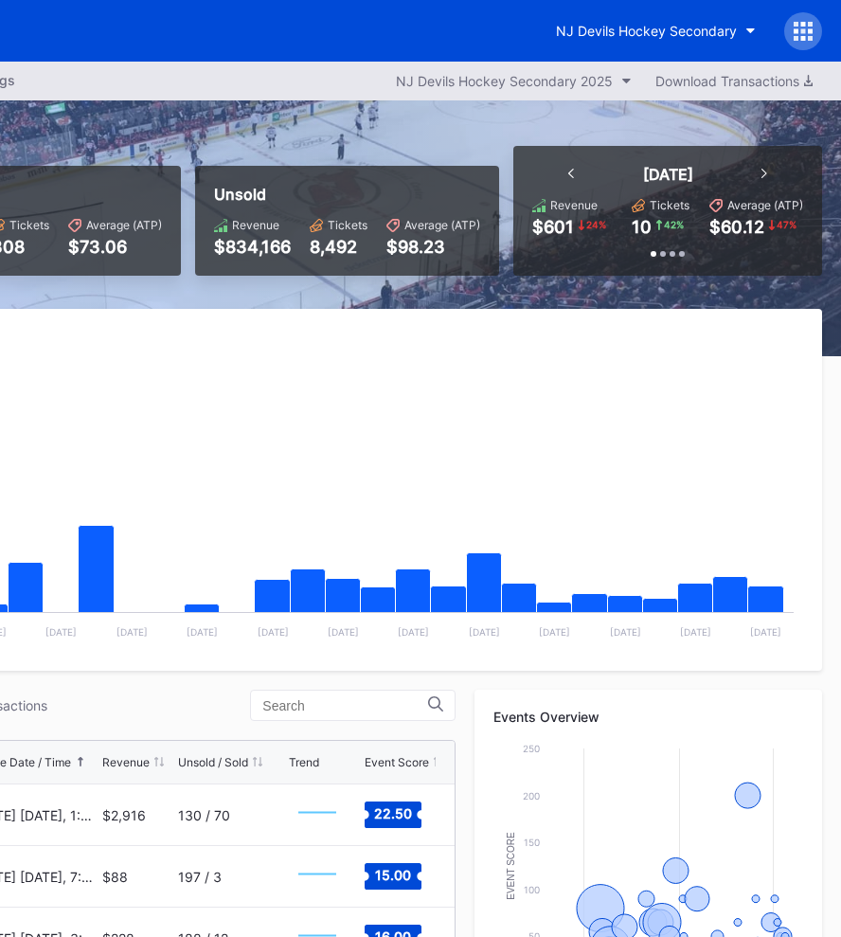
click at [795, 34] on icon at bounding box center [803, 31] width 19 height 19
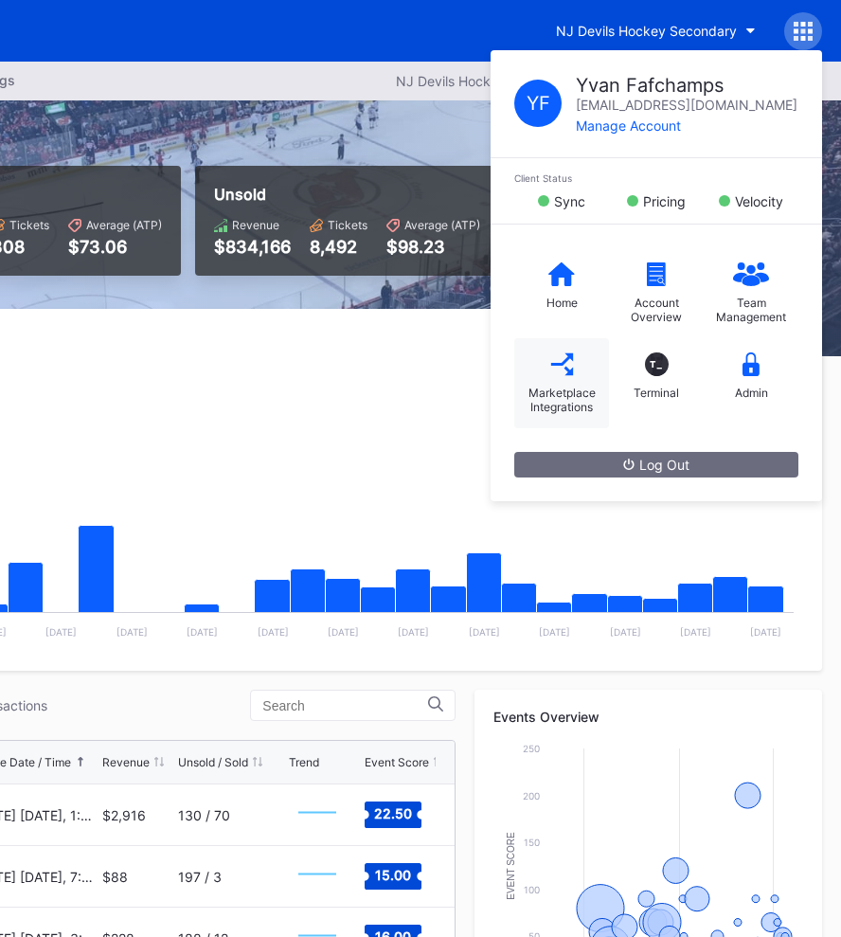
click at [561, 382] on div "Marketplace Integrations" at bounding box center [561, 383] width 95 height 90
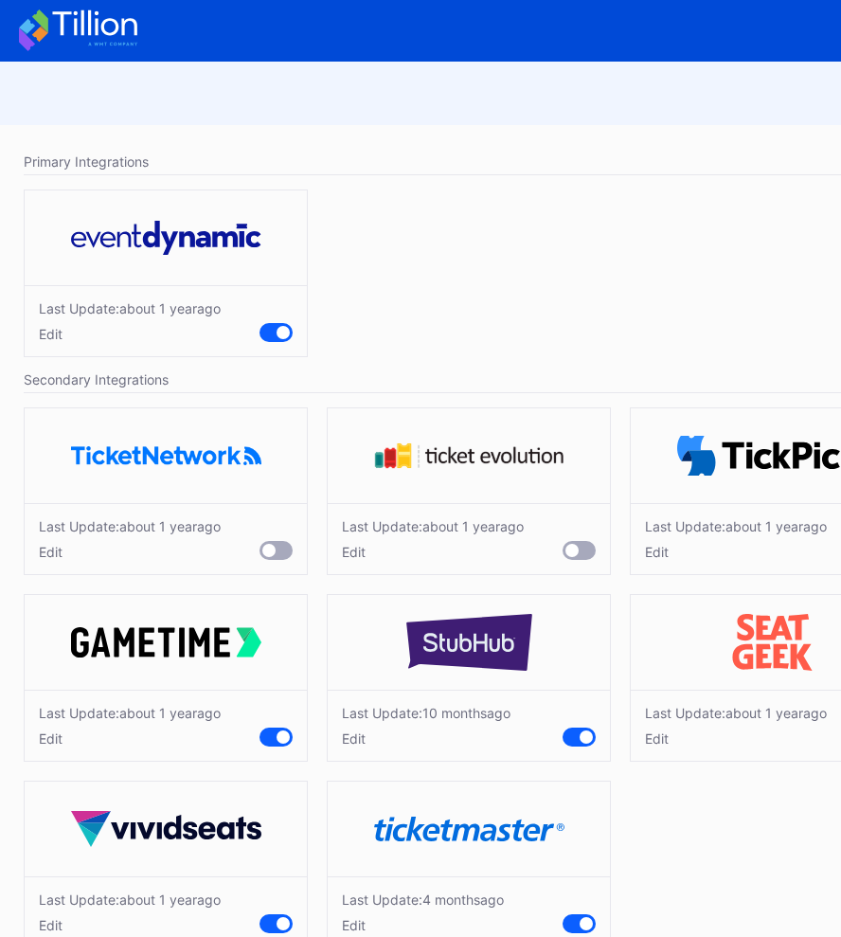
scroll to position [45, 0]
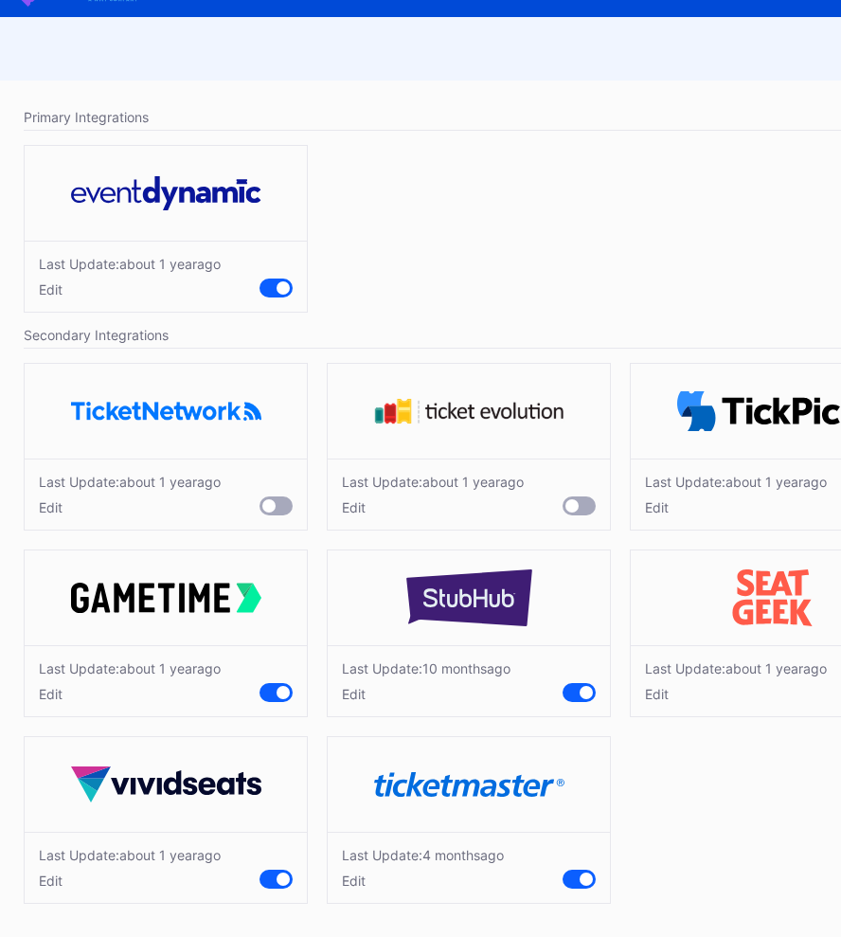
click at [355, 887] on div "Edit" at bounding box center [423, 880] width 162 height 16
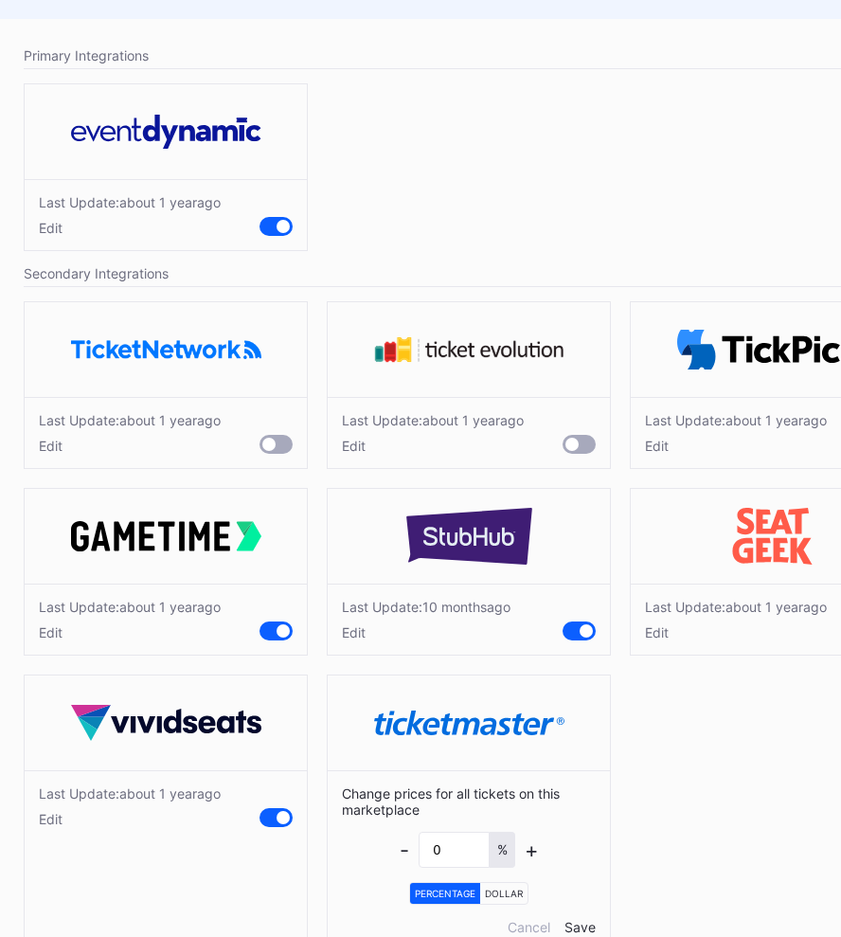
scroll to position [152, 0]
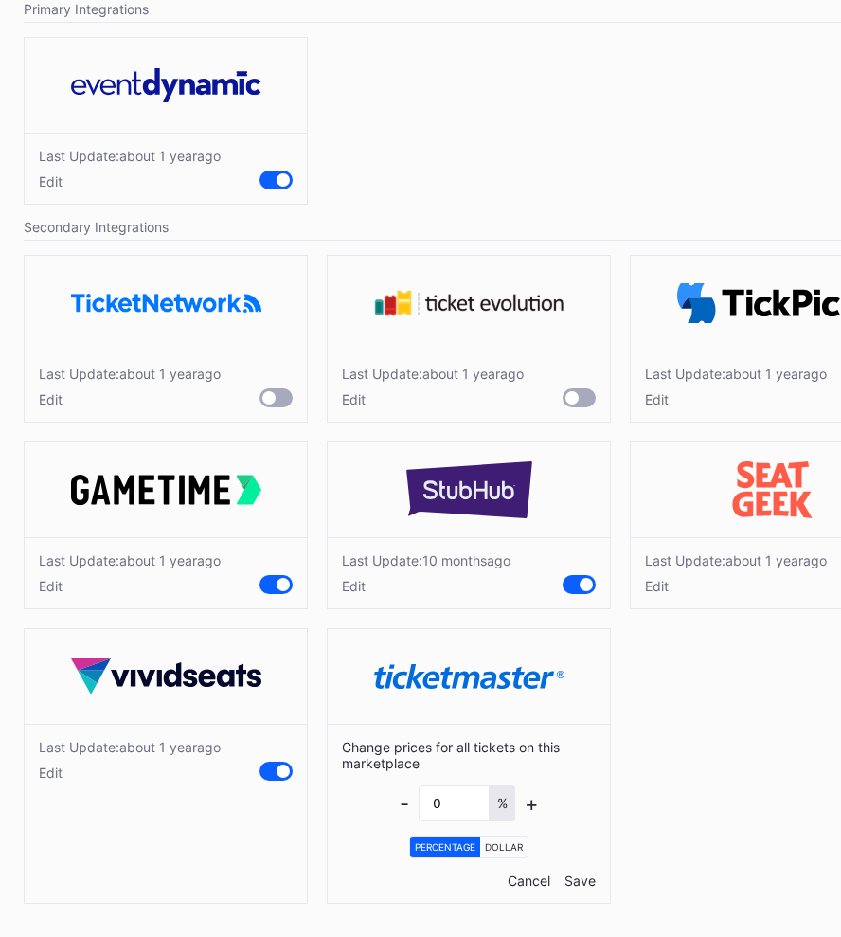
click at [527, 879] on div "Cancel" at bounding box center [529, 880] width 43 height 16
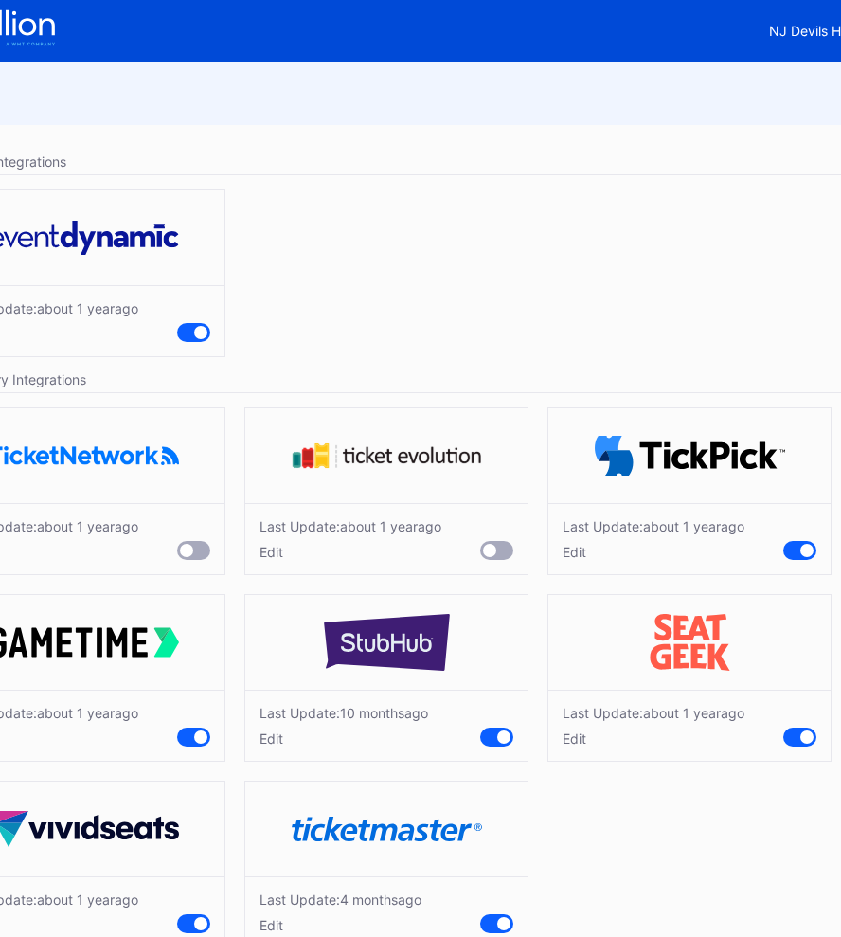
scroll to position [0, 0]
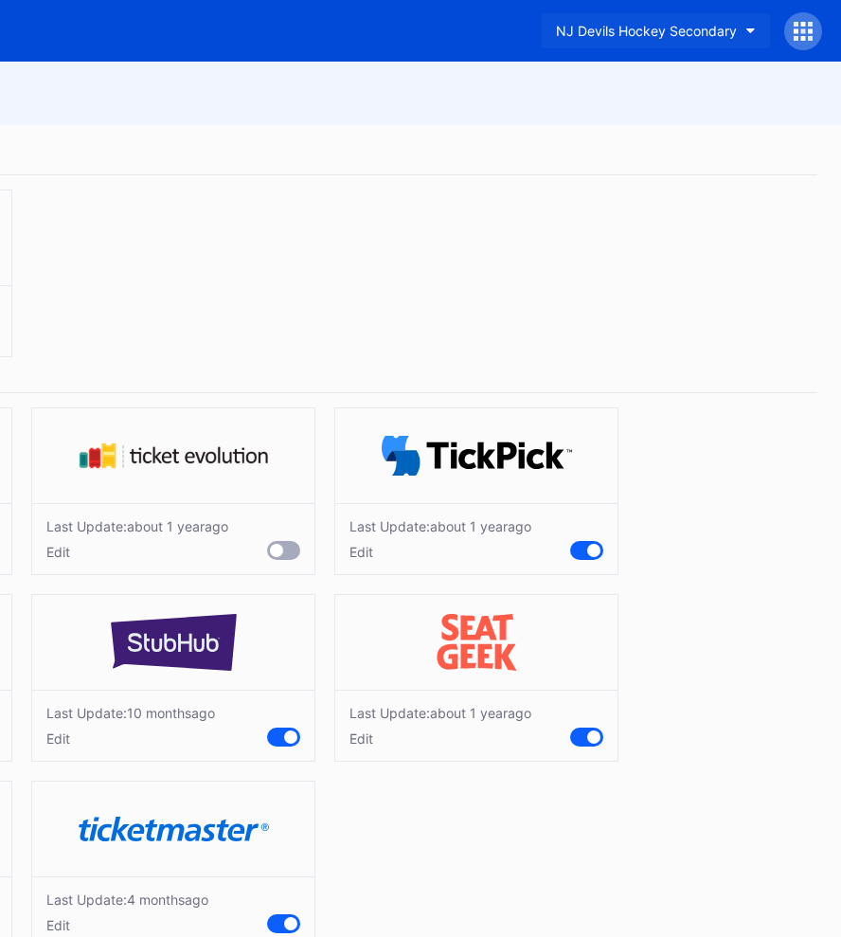
click at [741, 27] on button "NJ Devils Hockey Secondary" at bounding box center [656, 30] width 228 height 35
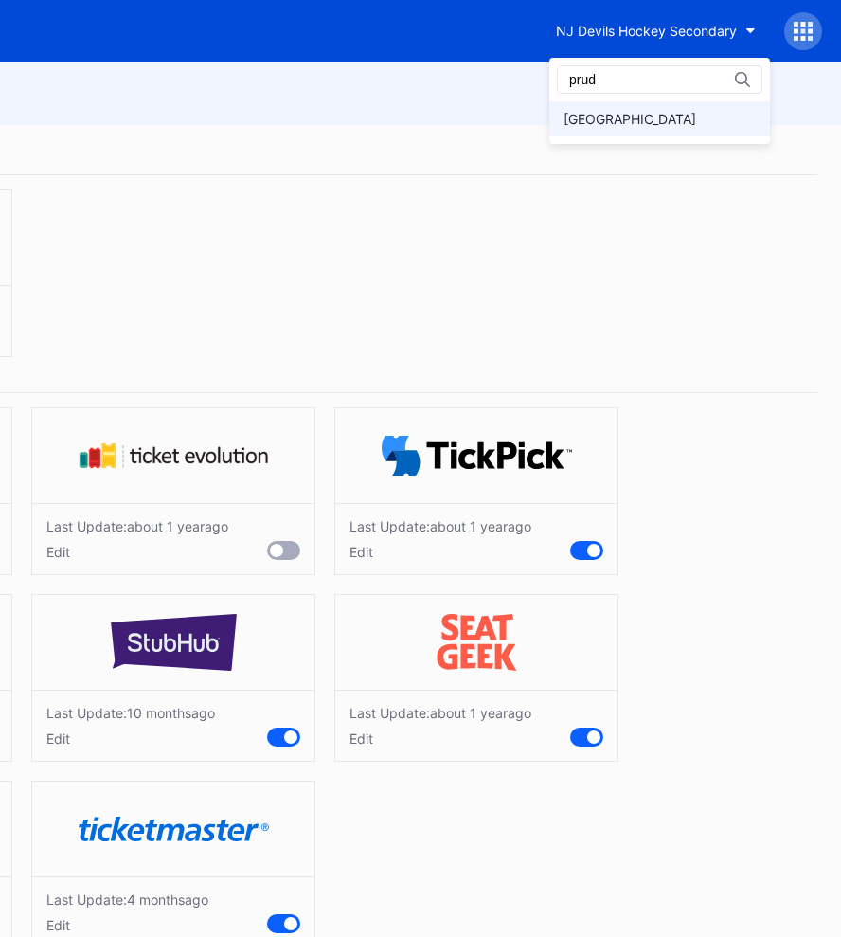
type input "prud"
click at [633, 134] on div "[GEOGRAPHIC_DATA]" at bounding box center [659, 118] width 221 height 35
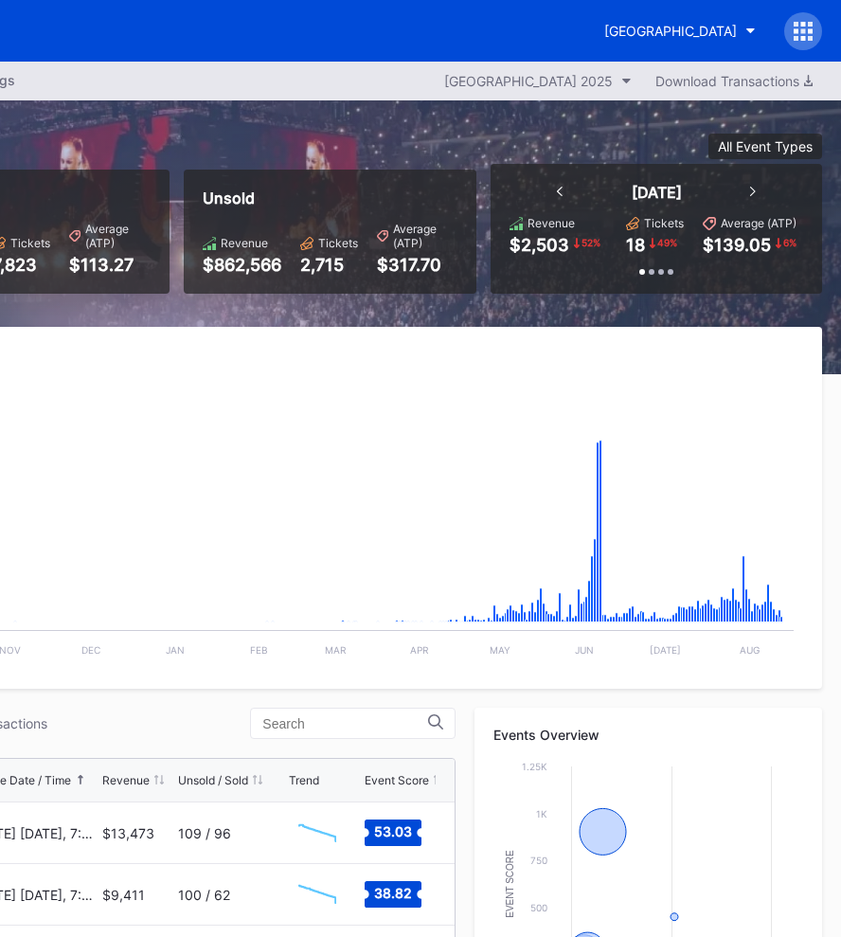
click at [789, 32] on div at bounding box center [803, 31] width 38 height 38
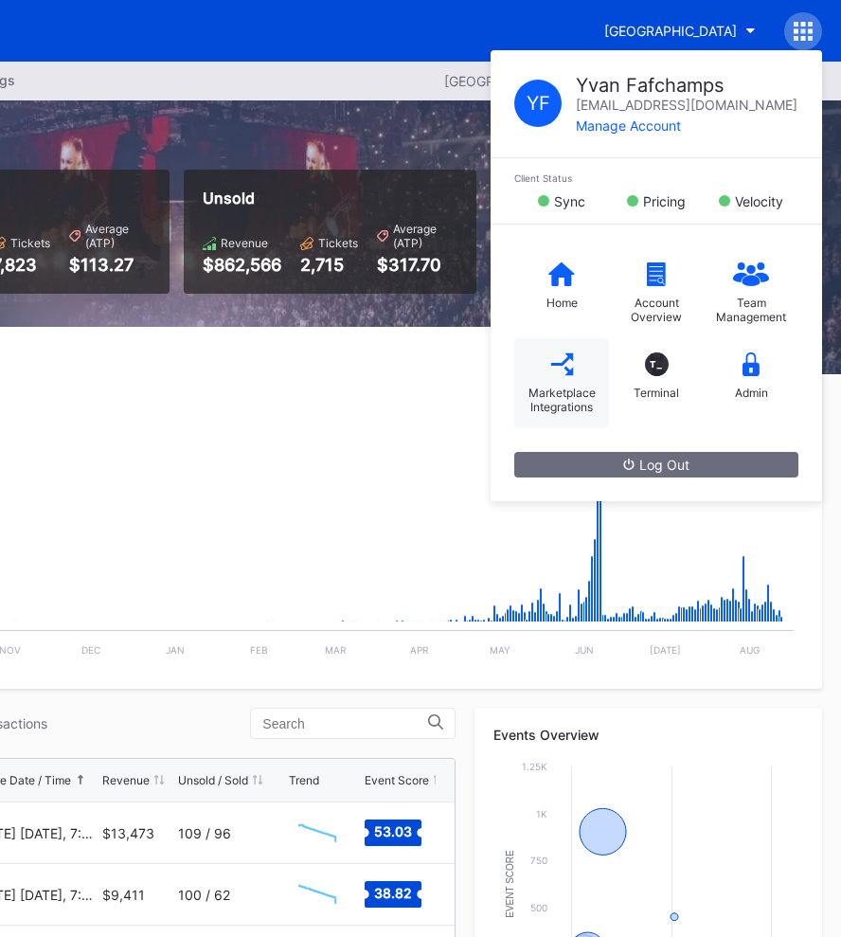
click at [536, 358] on div "Marketplace Integrations" at bounding box center [561, 383] width 95 height 90
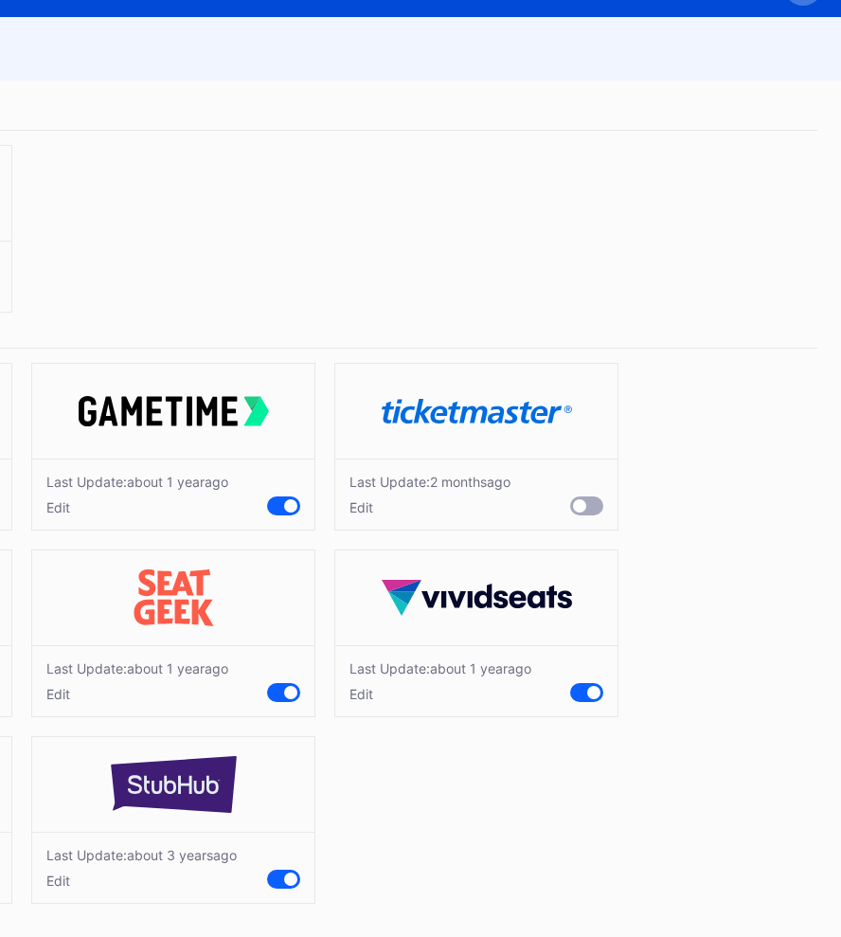
click at [359, 505] on div "Edit" at bounding box center [430, 507] width 161 height 16
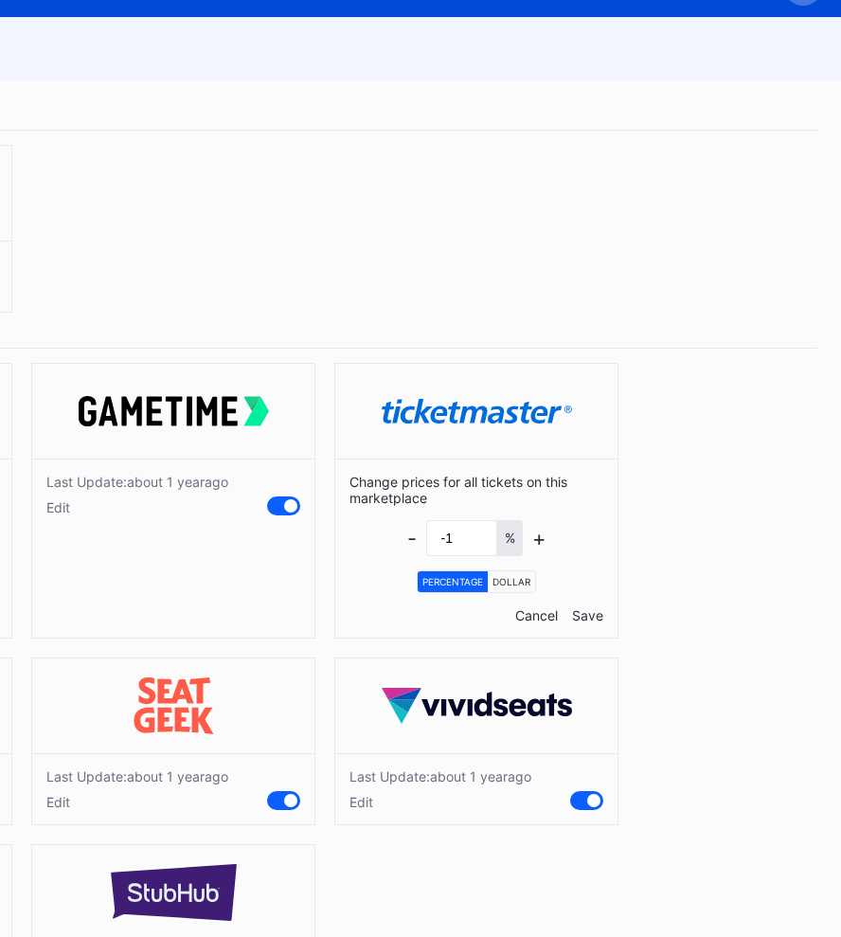
click at [529, 614] on div "Cancel" at bounding box center [536, 615] width 43 height 16
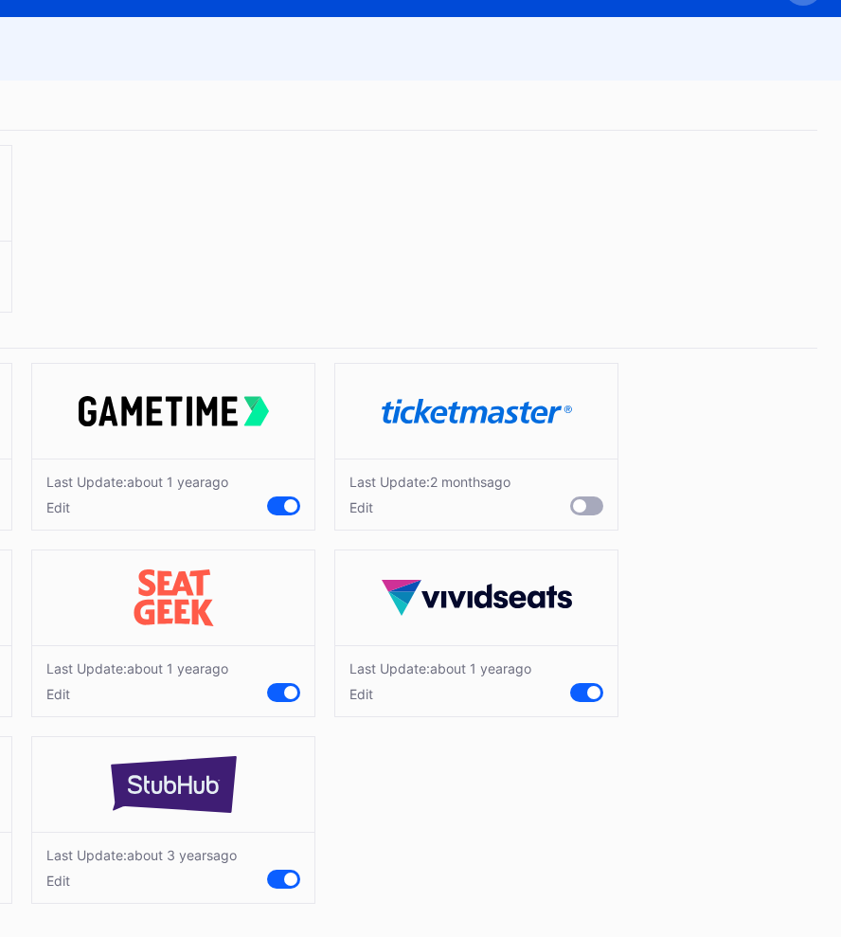
click at [529, 614] on img at bounding box center [477, 598] width 190 height 36
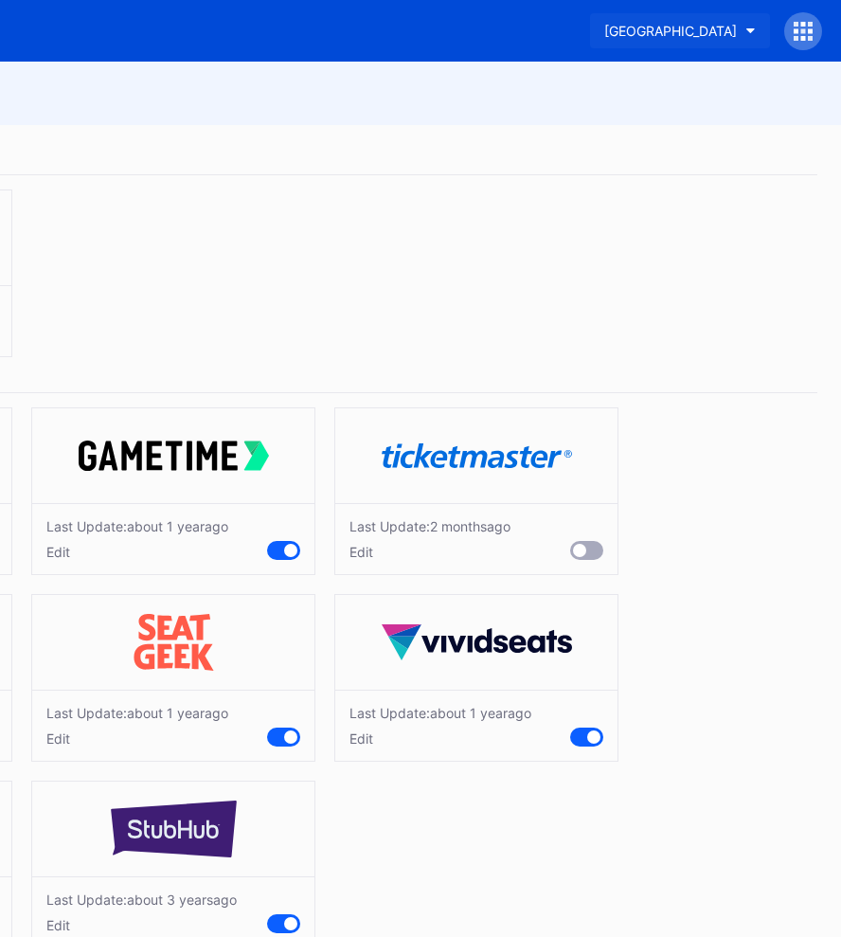
click at [699, 33] on div "[GEOGRAPHIC_DATA]" at bounding box center [670, 31] width 133 height 16
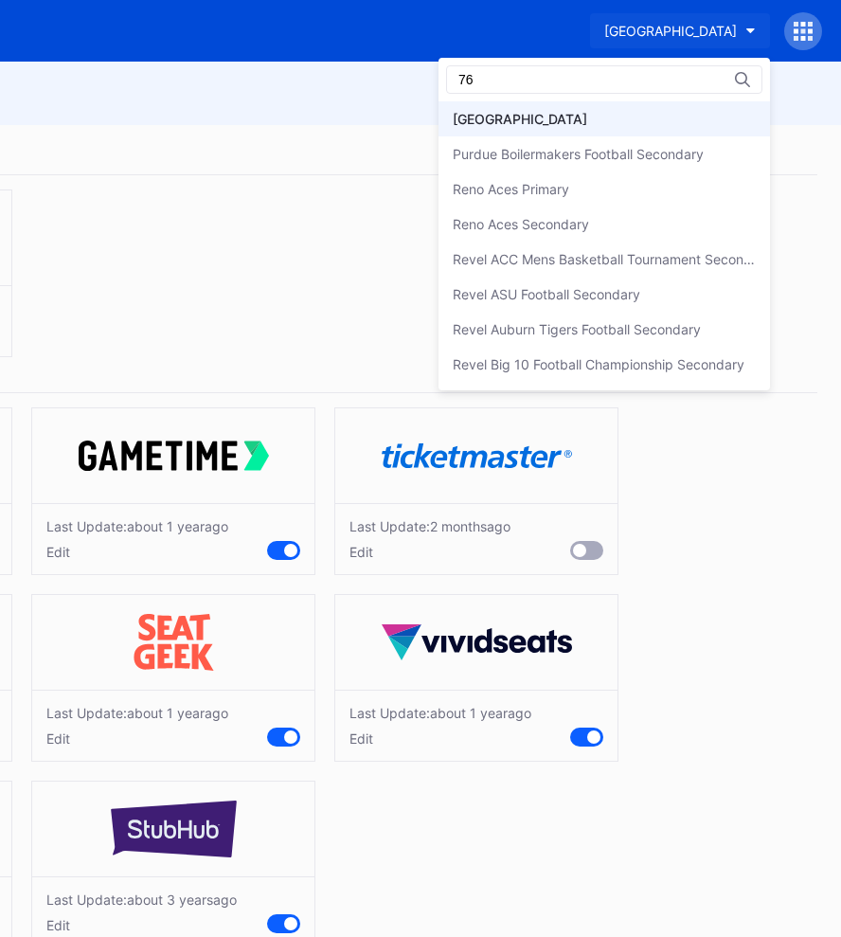
scroll to position [0, 0]
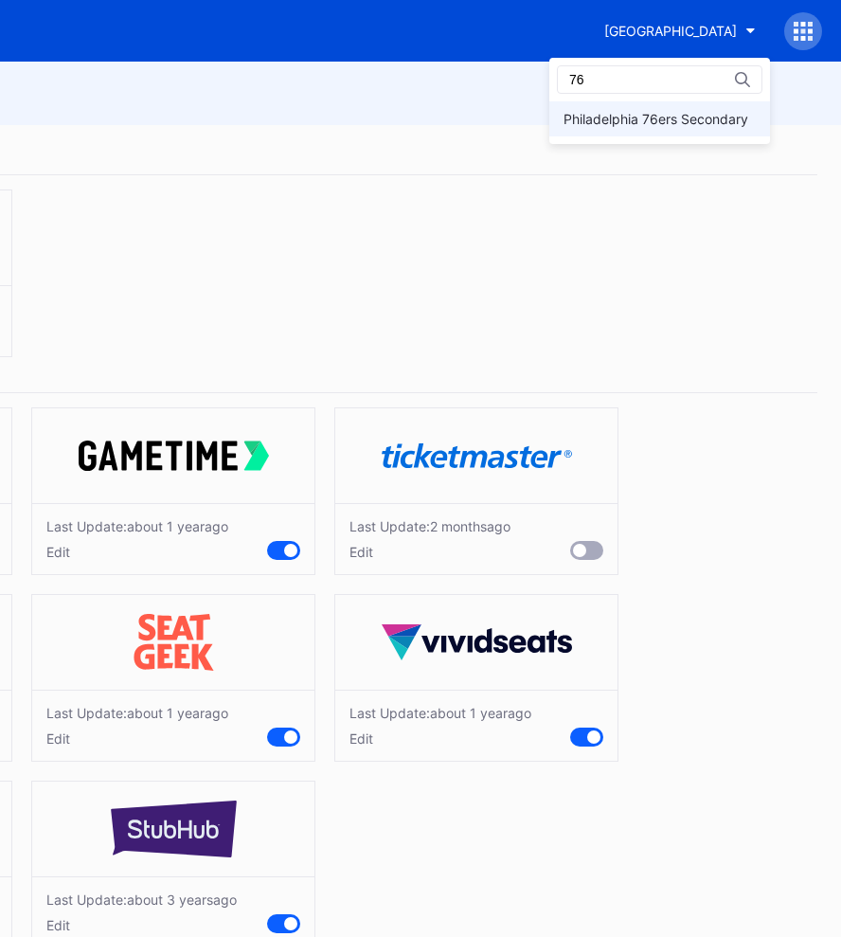
type input "76"
click at [657, 120] on div "Philadelphia 76ers Secondary" at bounding box center [656, 119] width 185 height 16
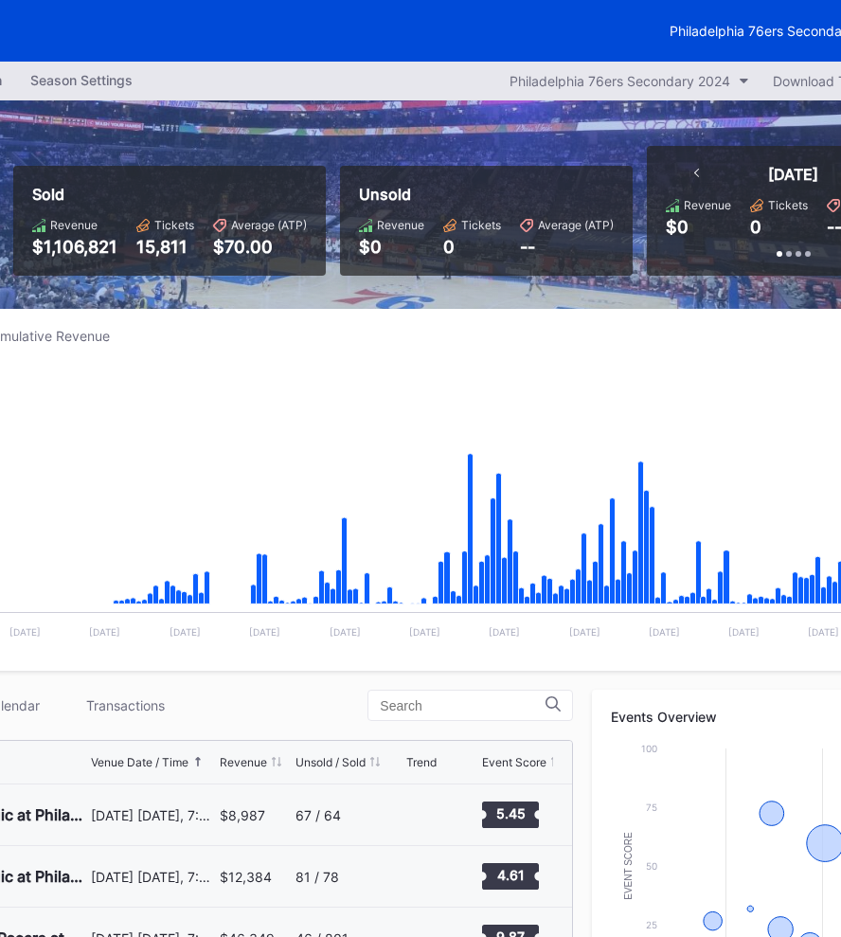
scroll to position [0, 296]
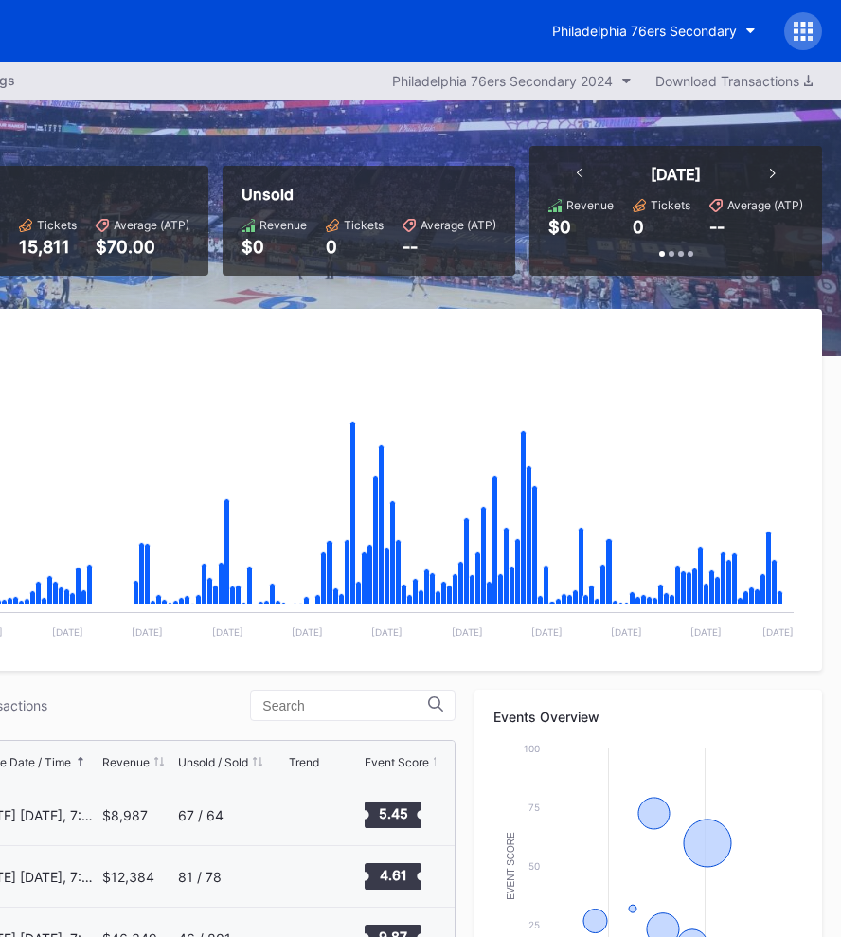
click at [783, 29] on div "Philadelphia 76ers Secondary" at bounding box center [680, 31] width 284 height 38
click at [798, 31] on icon at bounding box center [803, 31] width 19 height 19
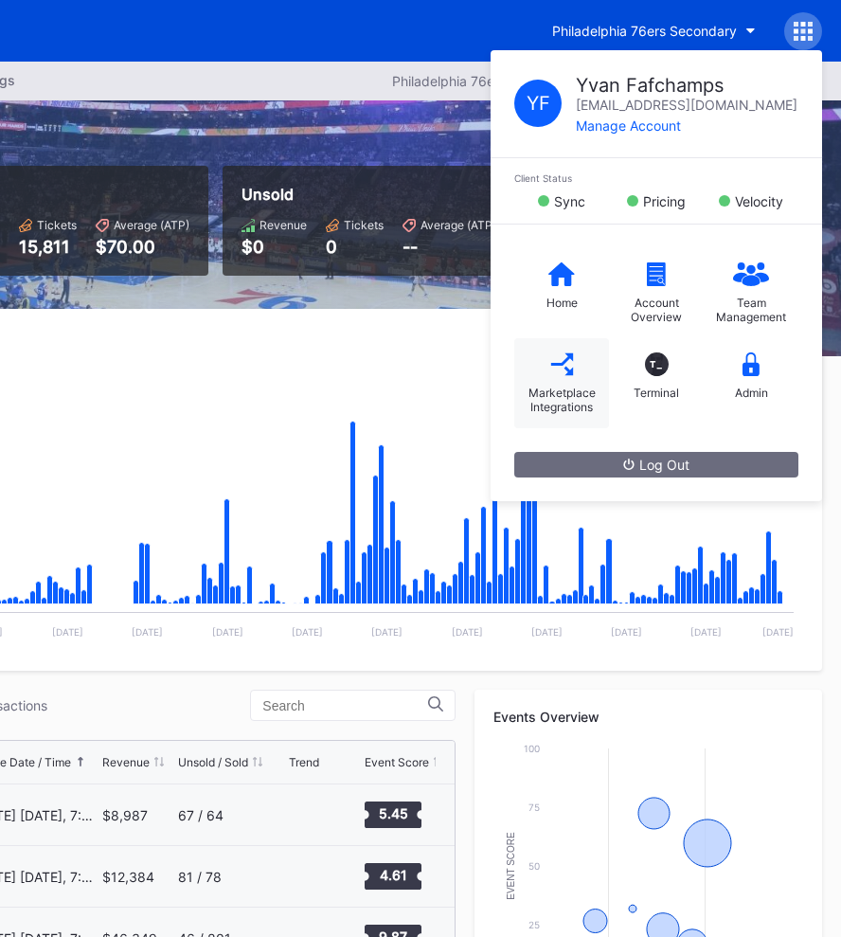
click at [539, 423] on div "Marketplace Integrations" at bounding box center [561, 383] width 95 height 90
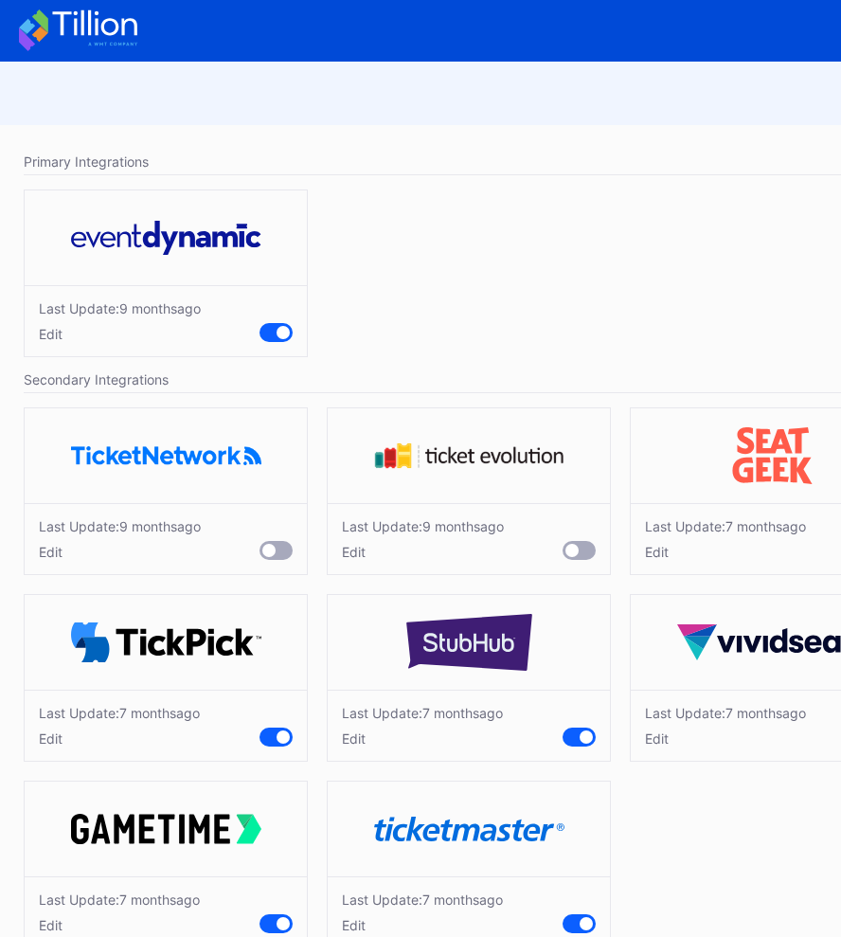
scroll to position [45, 0]
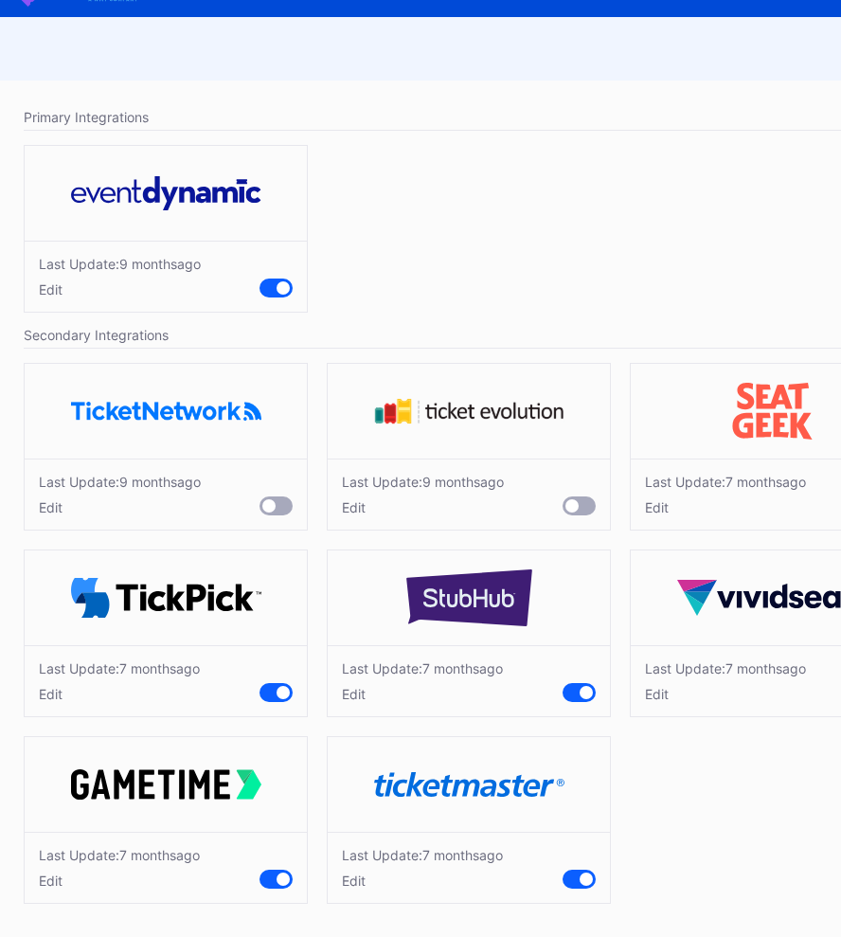
click at [358, 882] on div "Edit" at bounding box center [422, 880] width 161 height 16
